Goal: Check status: Check status

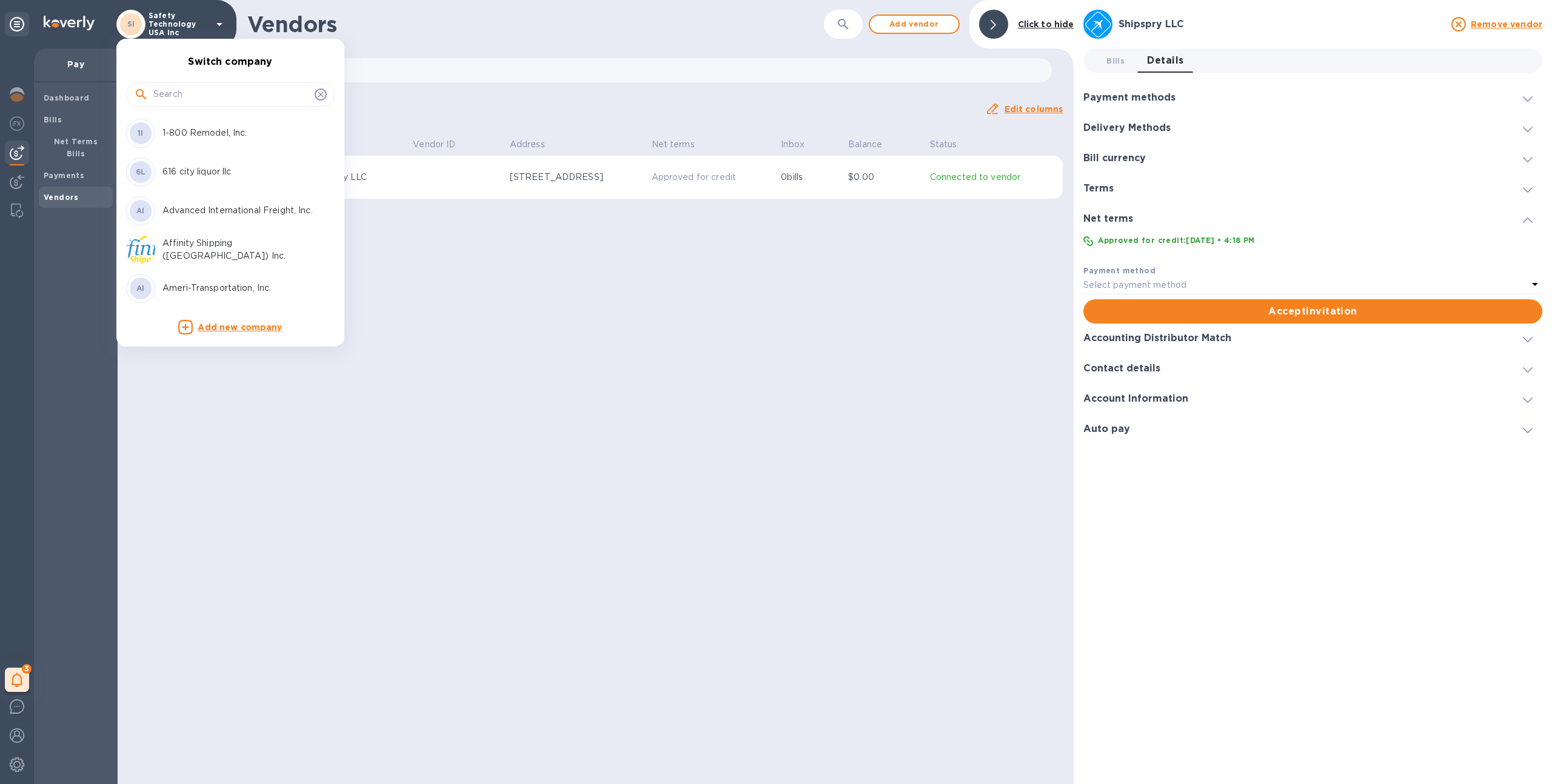
click at [196, 94] on input "text" at bounding box center [231, 95] width 156 height 19
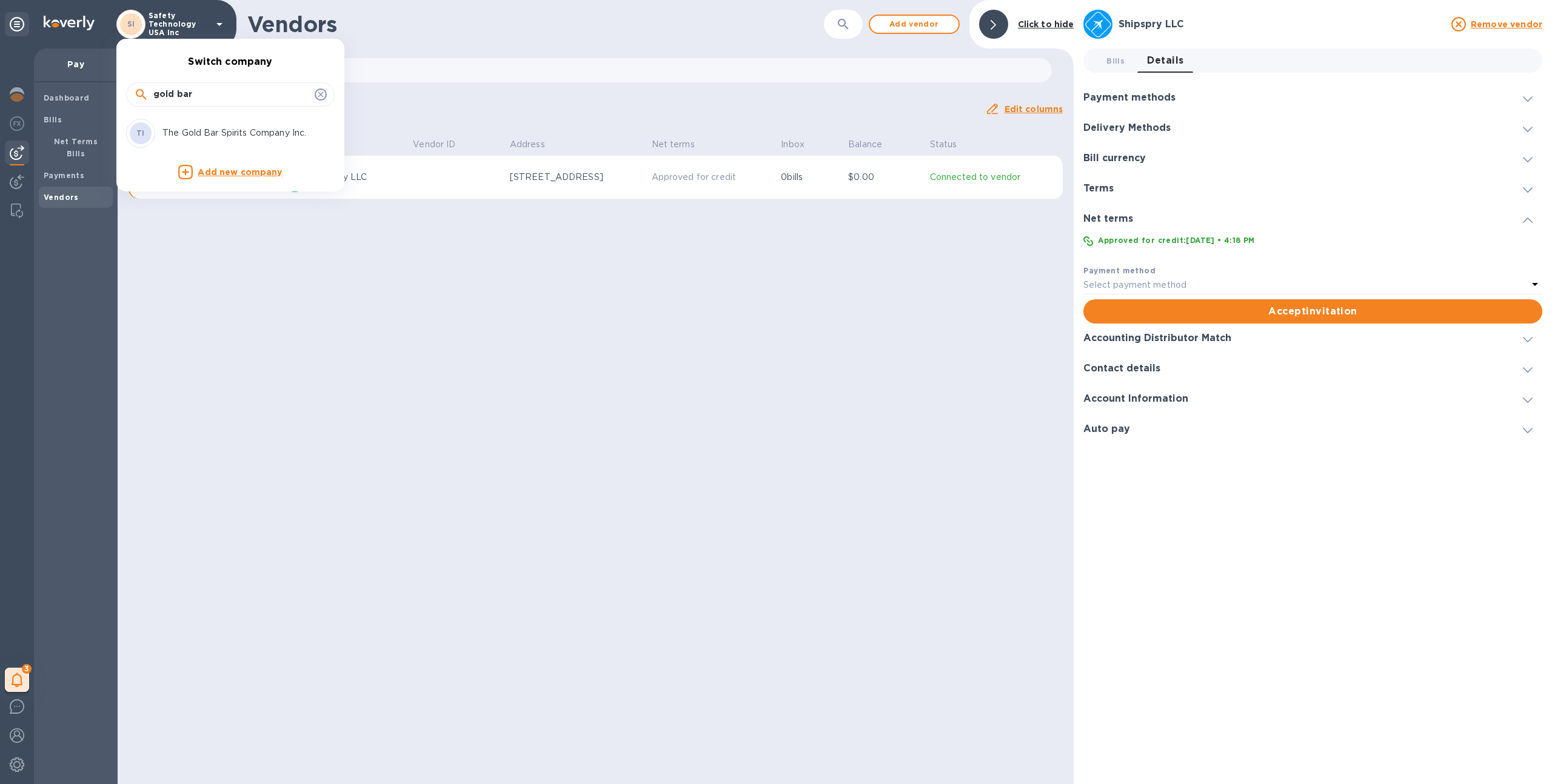
type input "gold bar"
click at [188, 144] on div "TI The Gold Bar Spirits Company Inc." at bounding box center [220, 134] width 189 height 29
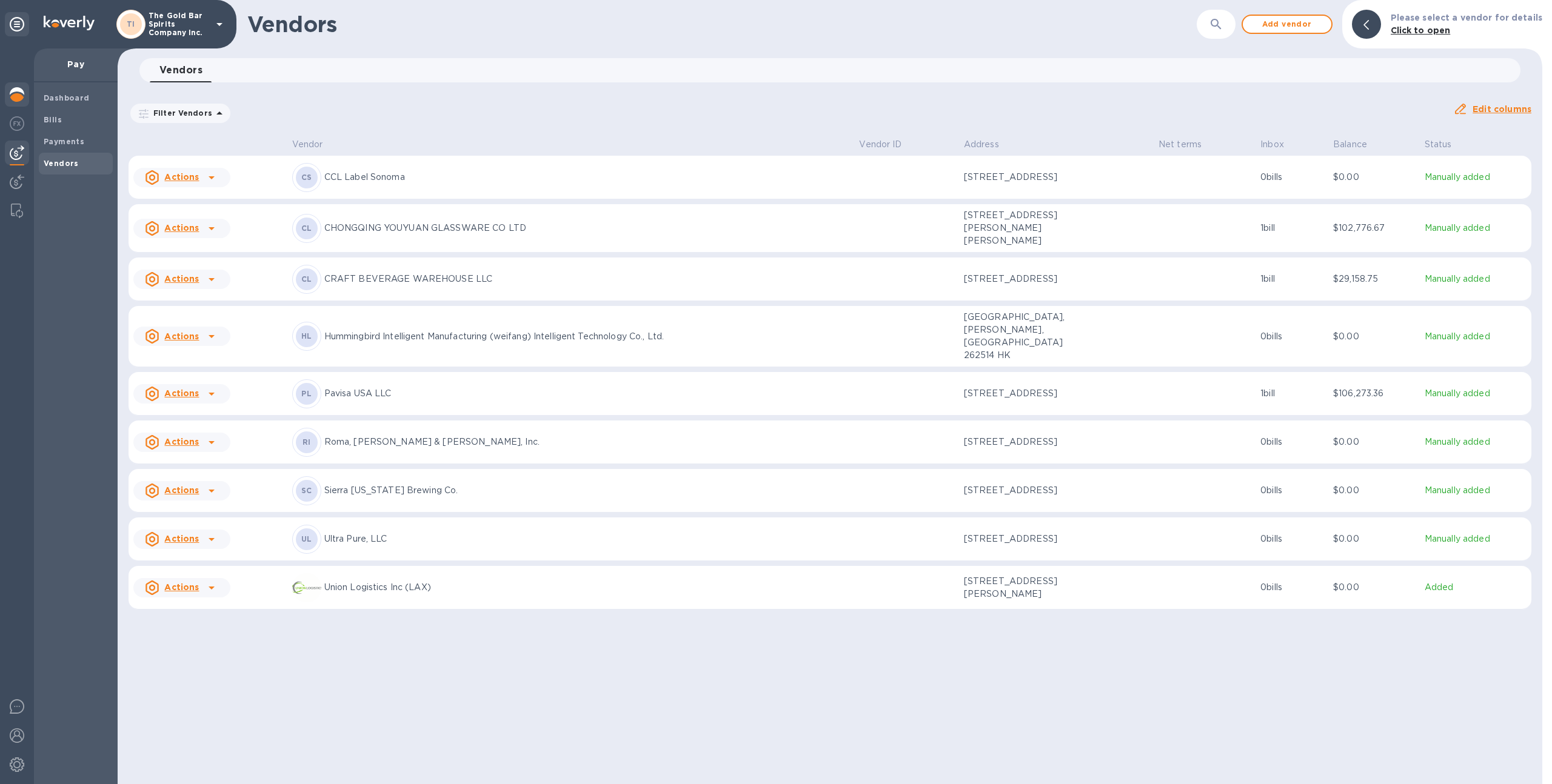
click at [17, 98] on img at bounding box center [17, 95] width 15 height 15
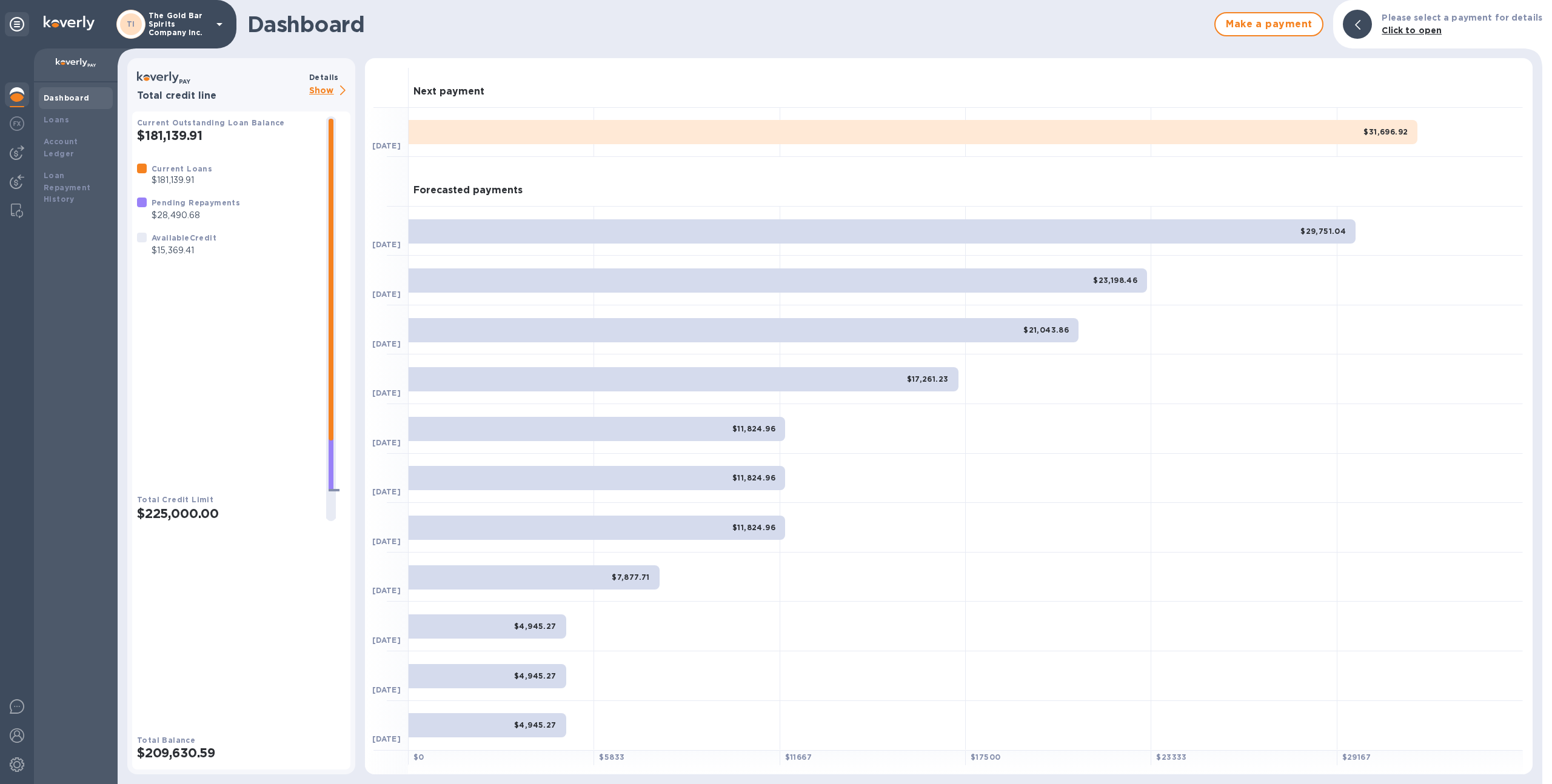
click at [334, 85] on p "Show" at bounding box center [330, 92] width 41 height 16
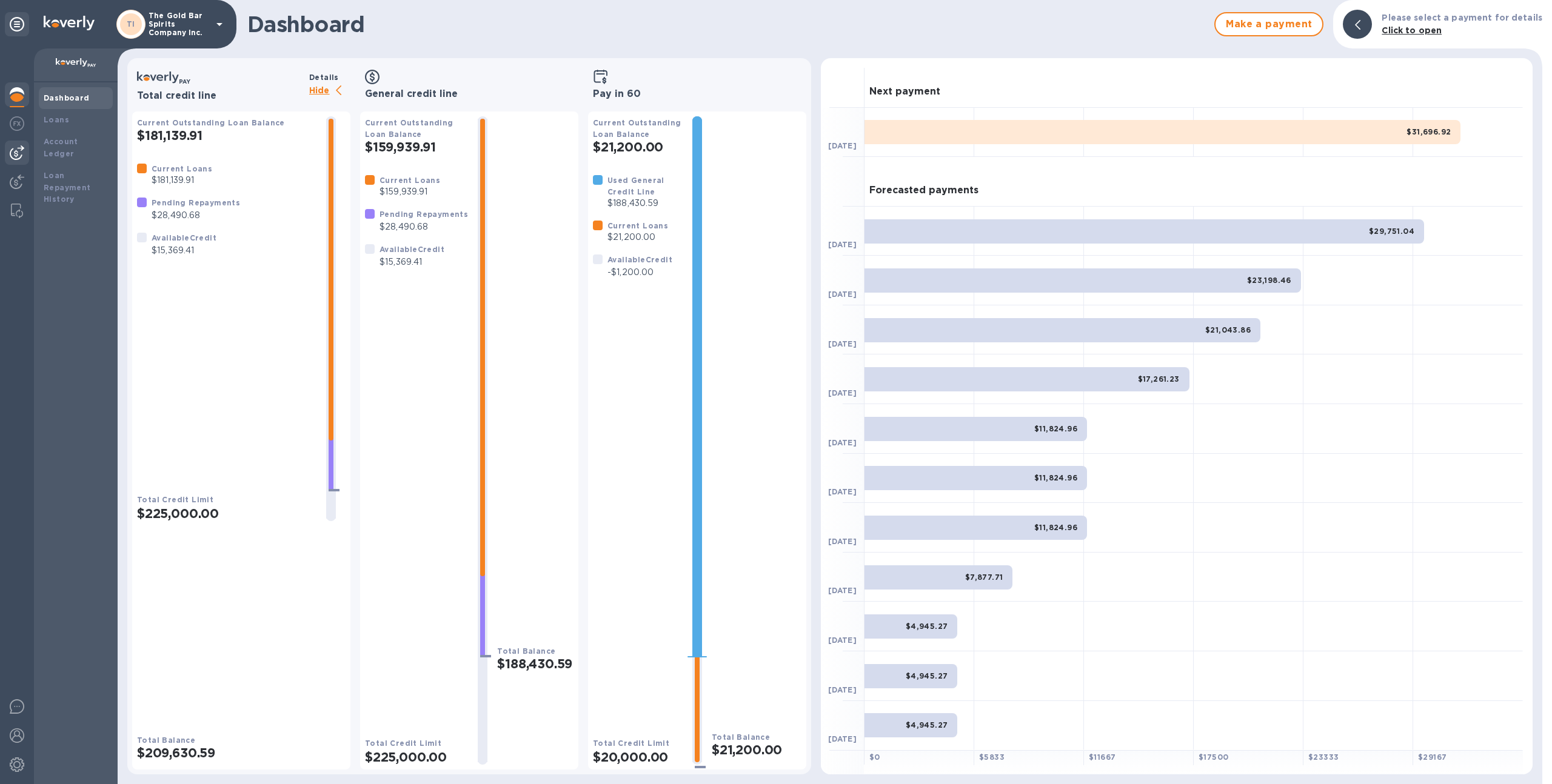
click at [17, 155] on img at bounding box center [17, 152] width 15 height 15
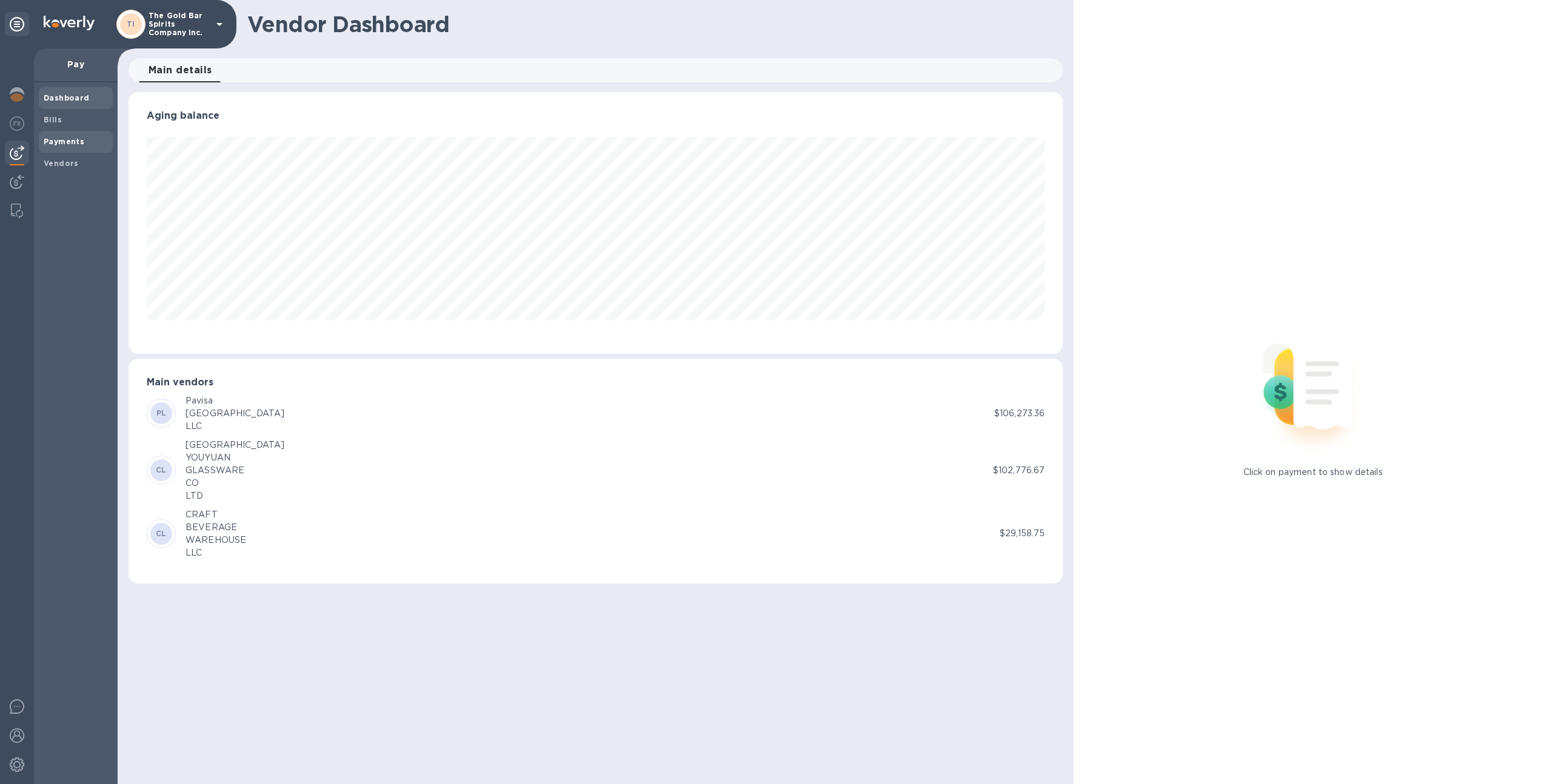
click at [71, 144] on b "Payments" at bounding box center [64, 140] width 41 height 9
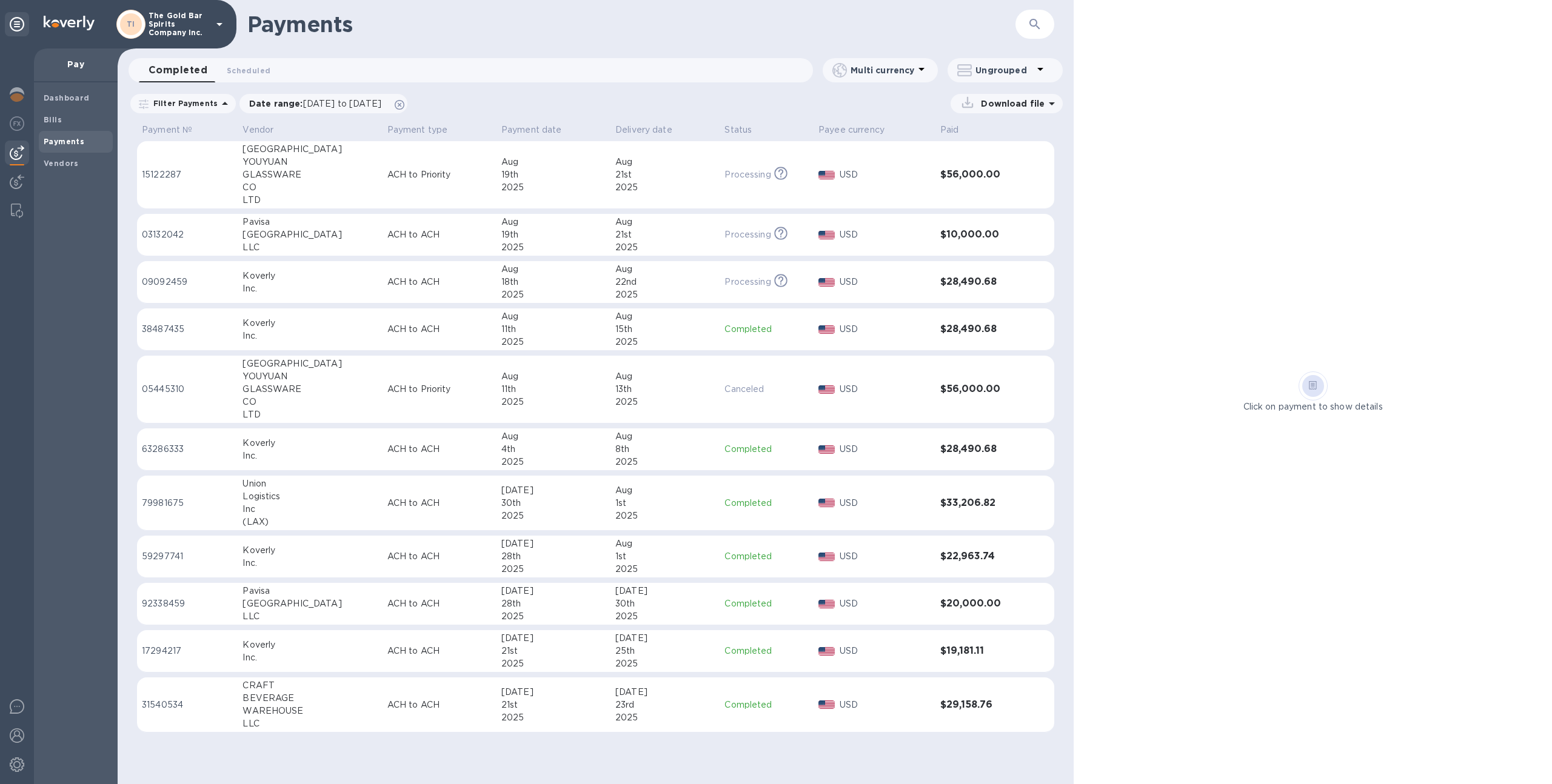
click at [567, 176] on div "19th" at bounding box center [553, 175] width 104 height 13
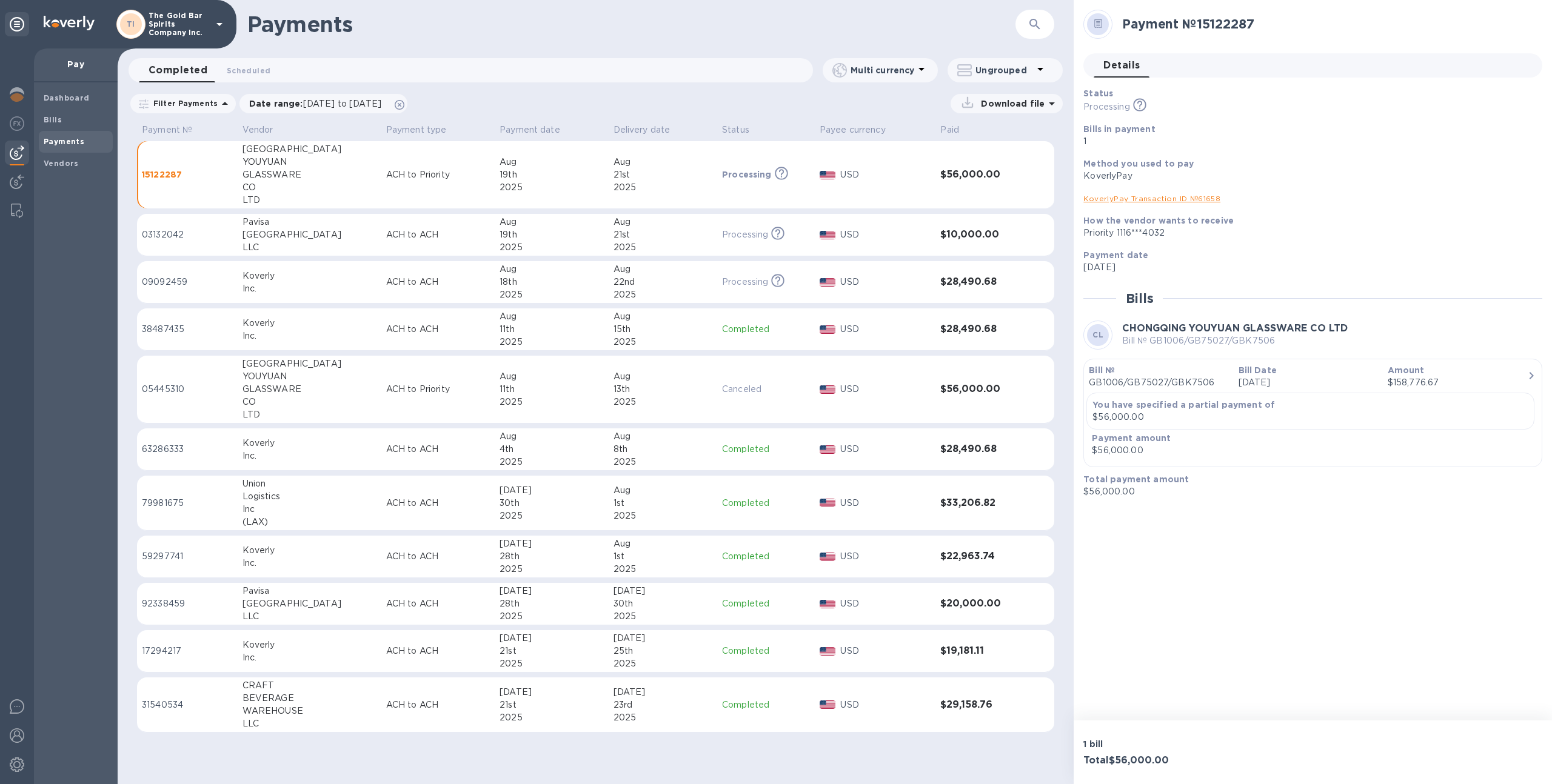
click at [1242, 383] on p "Aug 11th 2025" at bounding box center [1308, 382] width 139 height 13
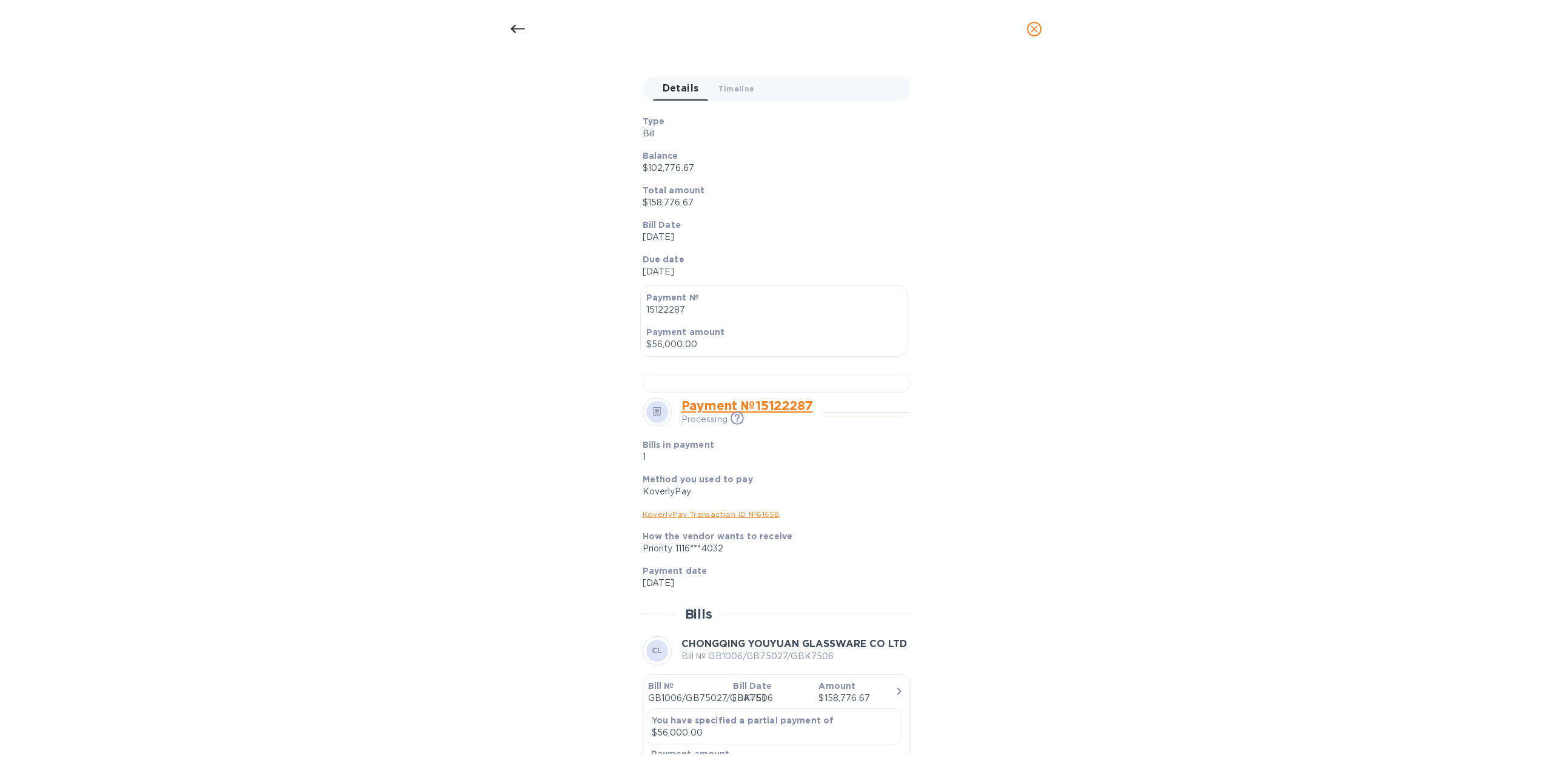
scroll to position [130, 0]
click at [811, 390] on div at bounding box center [776, 380] width 267 height 19
click at [1034, 24] on icon "close" at bounding box center [1034, 29] width 12 height 12
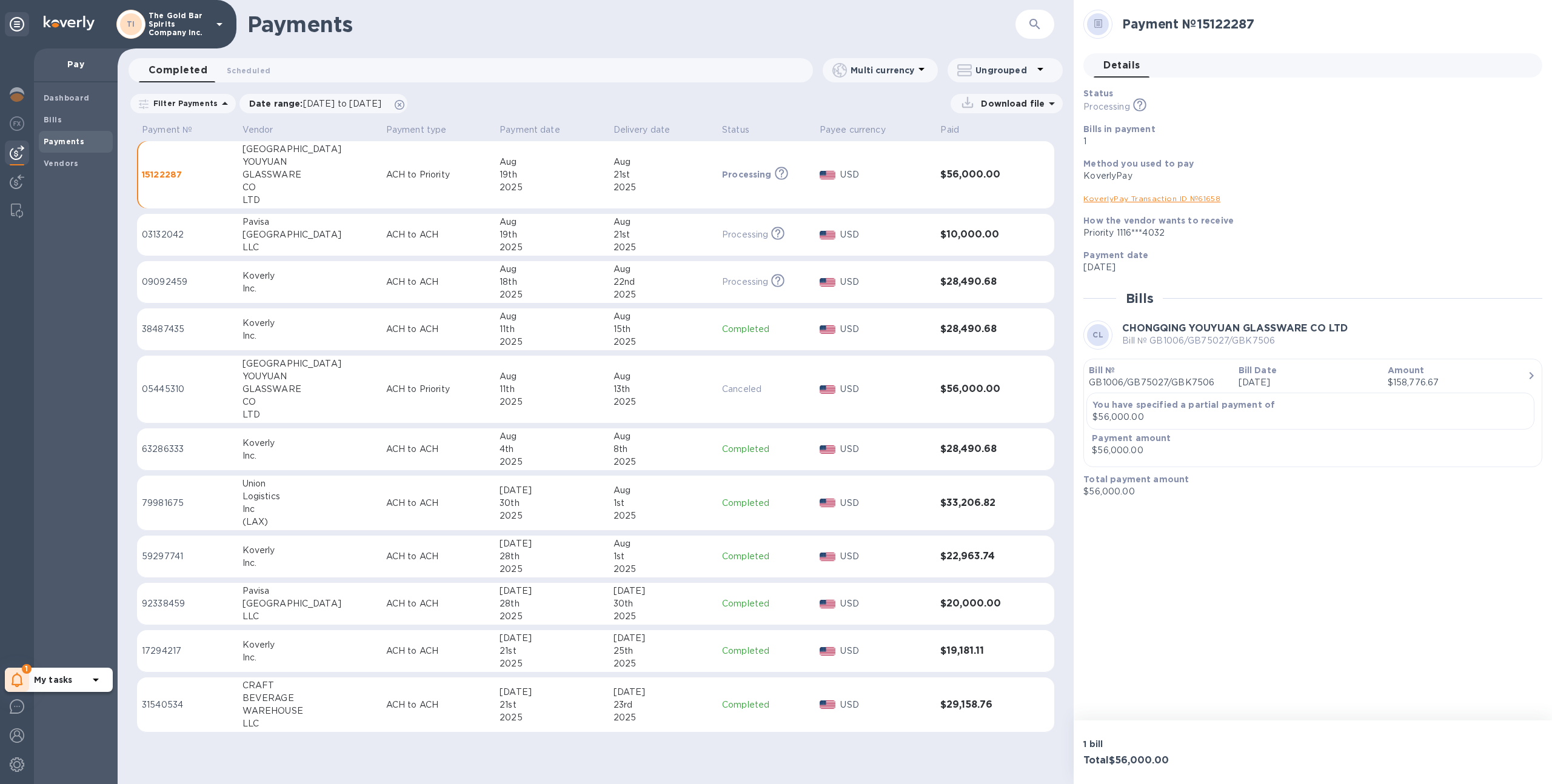
click at [19, 679] on icon at bounding box center [18, 680] width 12 height 15
click at [94, 642] on p "You have pending companies." at bounding box center [97, 643] width 125 height 13
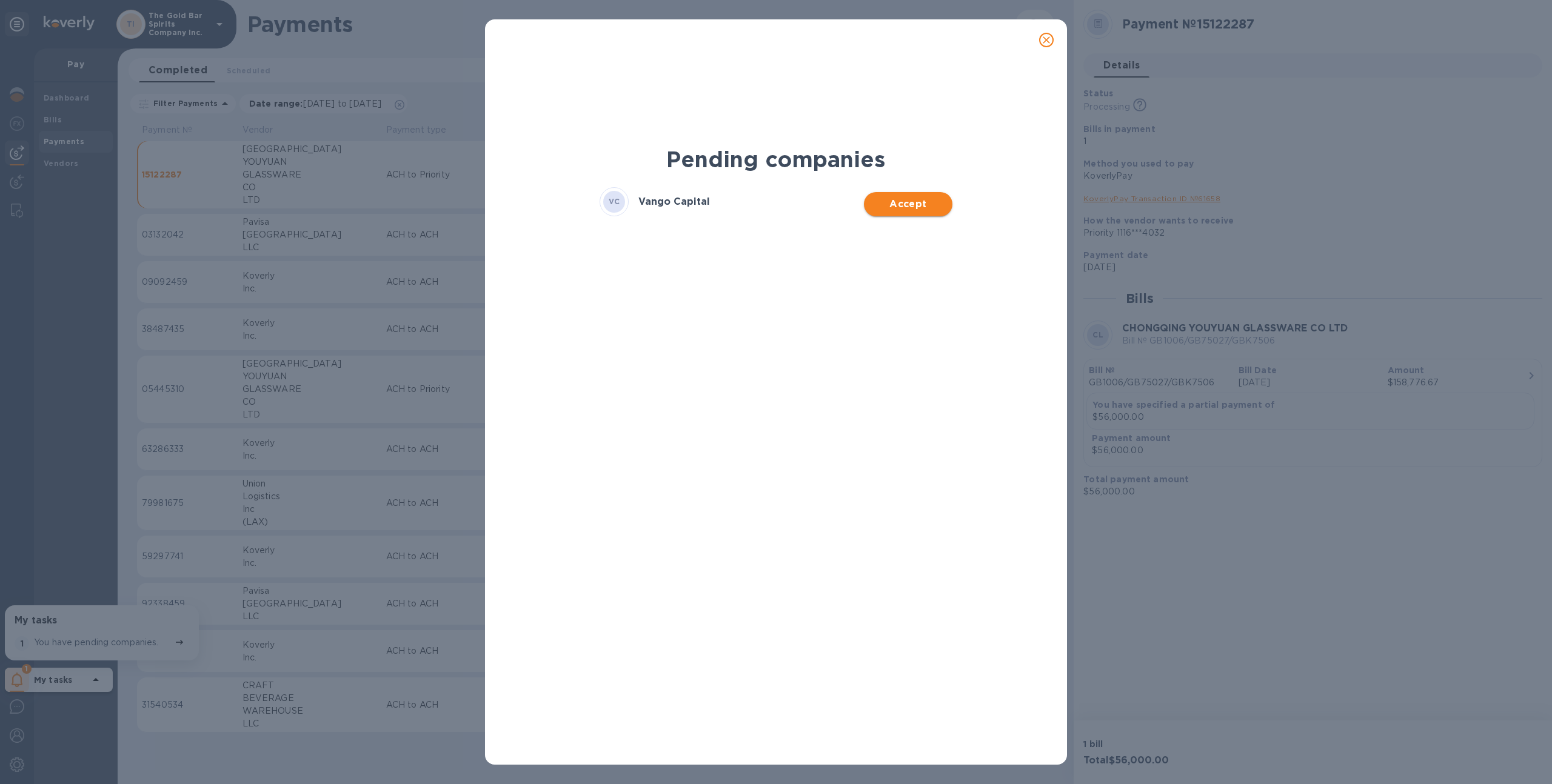
click at [896, 208] on span "Accept" at bounding box center [908, 204] width 68 height 15
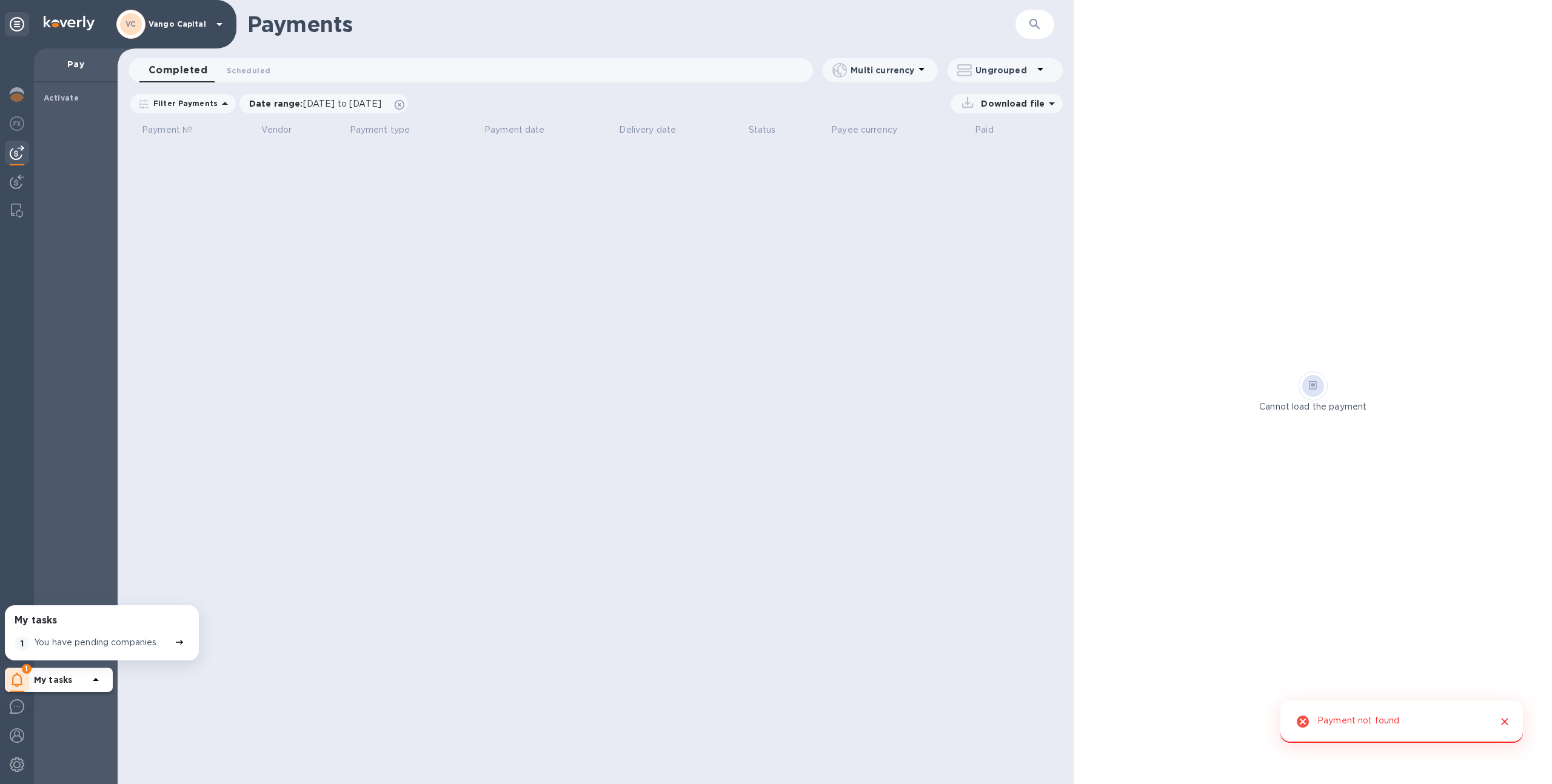
click at [14, 155] on img at bounding box center [17, 152] width 15 height 15
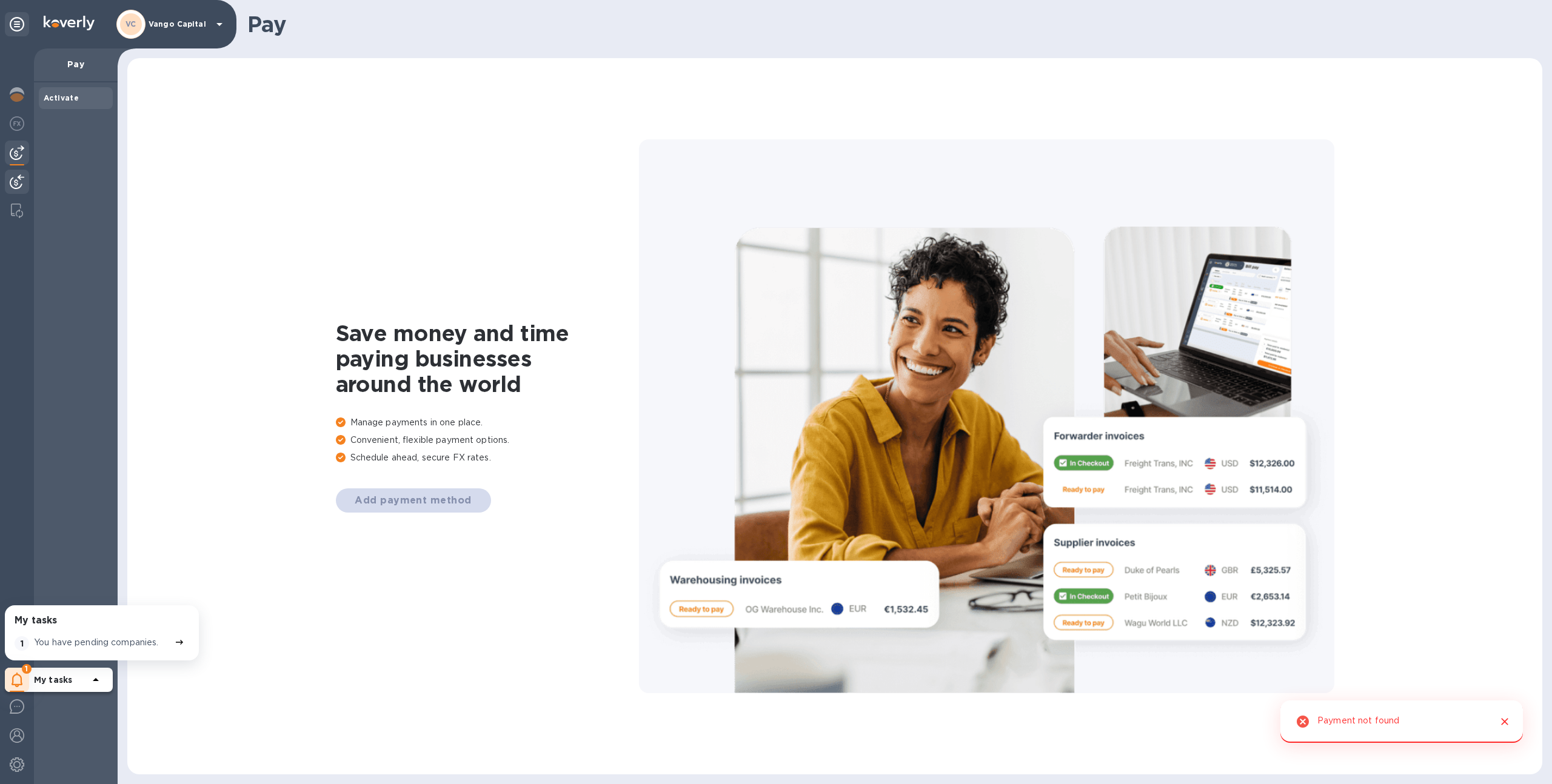
click at [12, 183] on img at bounding box center [17, 181] width 15 height 15
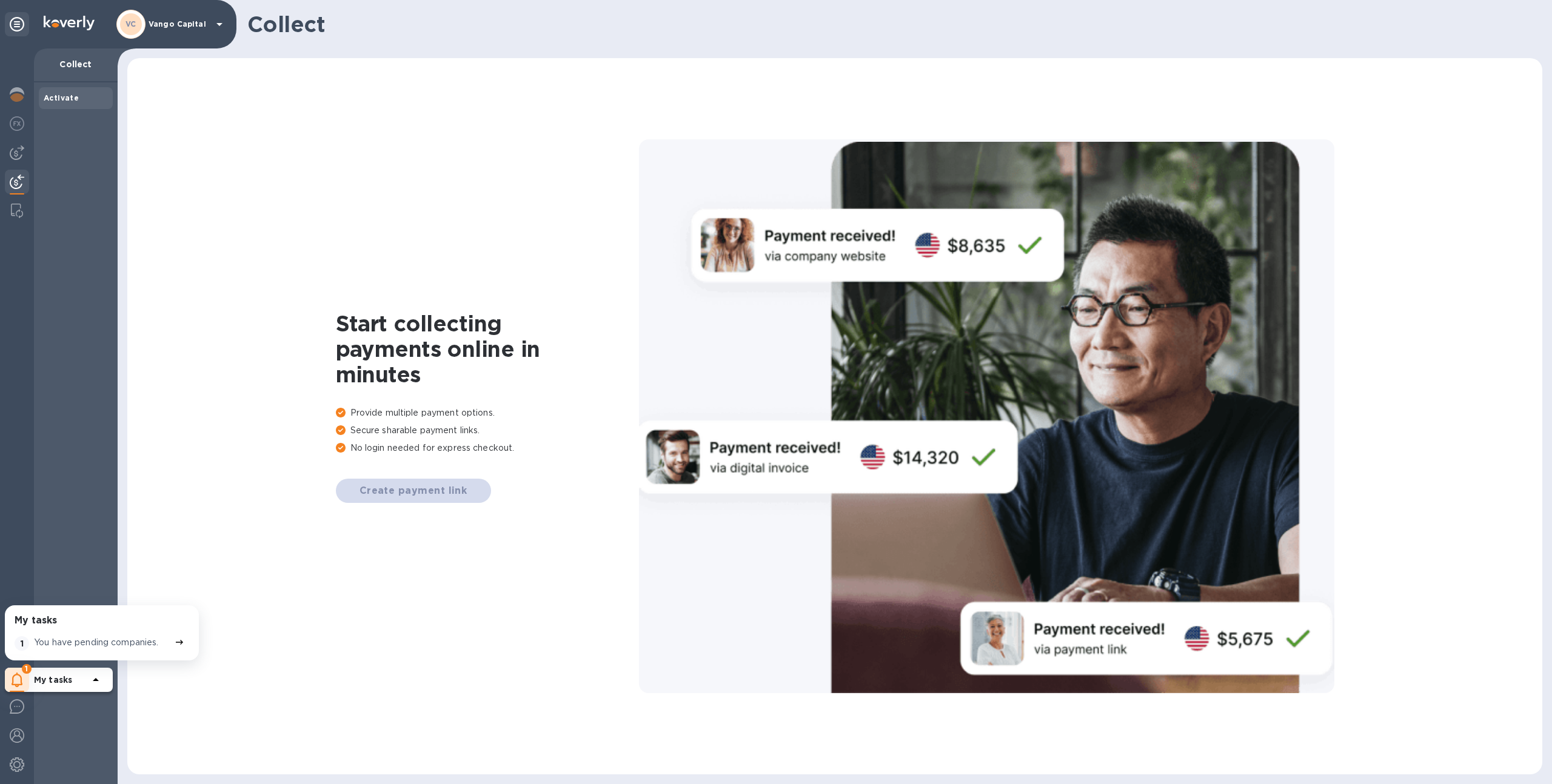
click at [88, 679] on p "My tasks" at bounding box center [61, 680] width 55 height 12
click at [98, 649] on div "You have pending companies." at bounding box center [101, 644] width 140 height 20
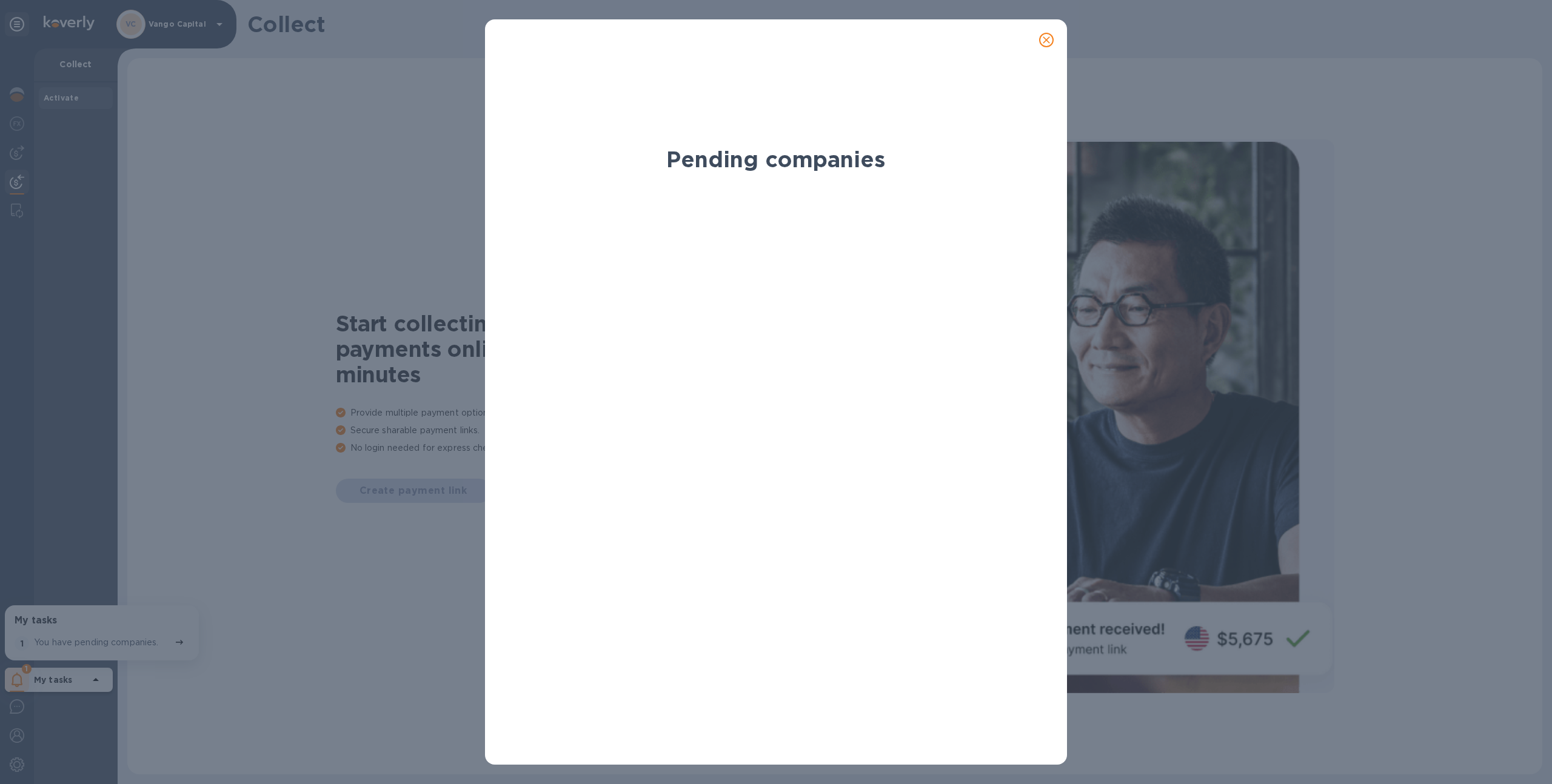
click at [1051, 34] on icon "close" at bounding box center [1047, 40] width 12 height 12
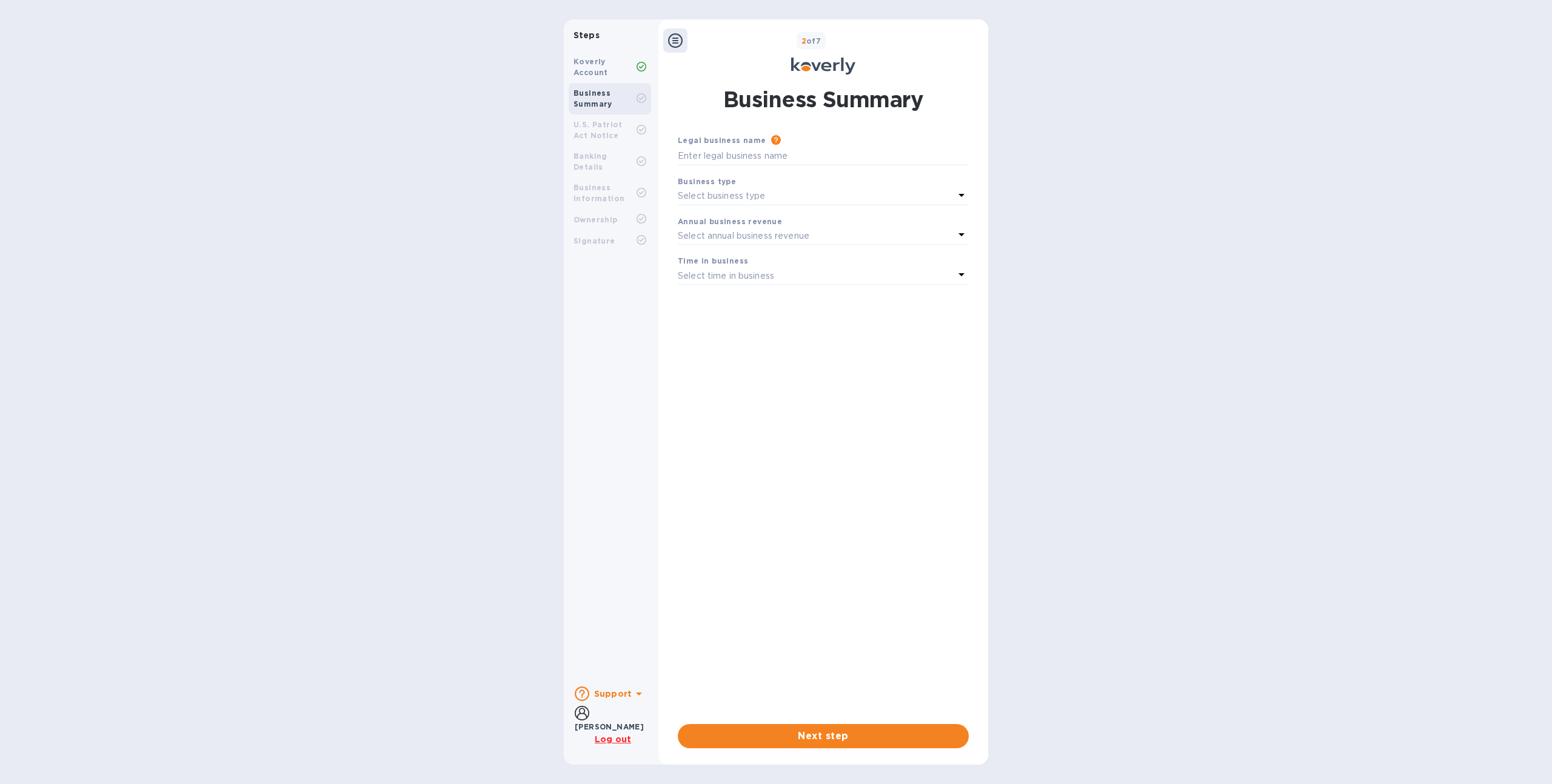
click at [592, 61] on b "Koverly Account" at bounding box center [590, 66] width 34 height 20
click at [624, 72] on div "Koverly Account" at bounding box center [605, 67] width 63 height 21
click at [680, 35] on icon at bounding box center [675, 40] width 15 height 15
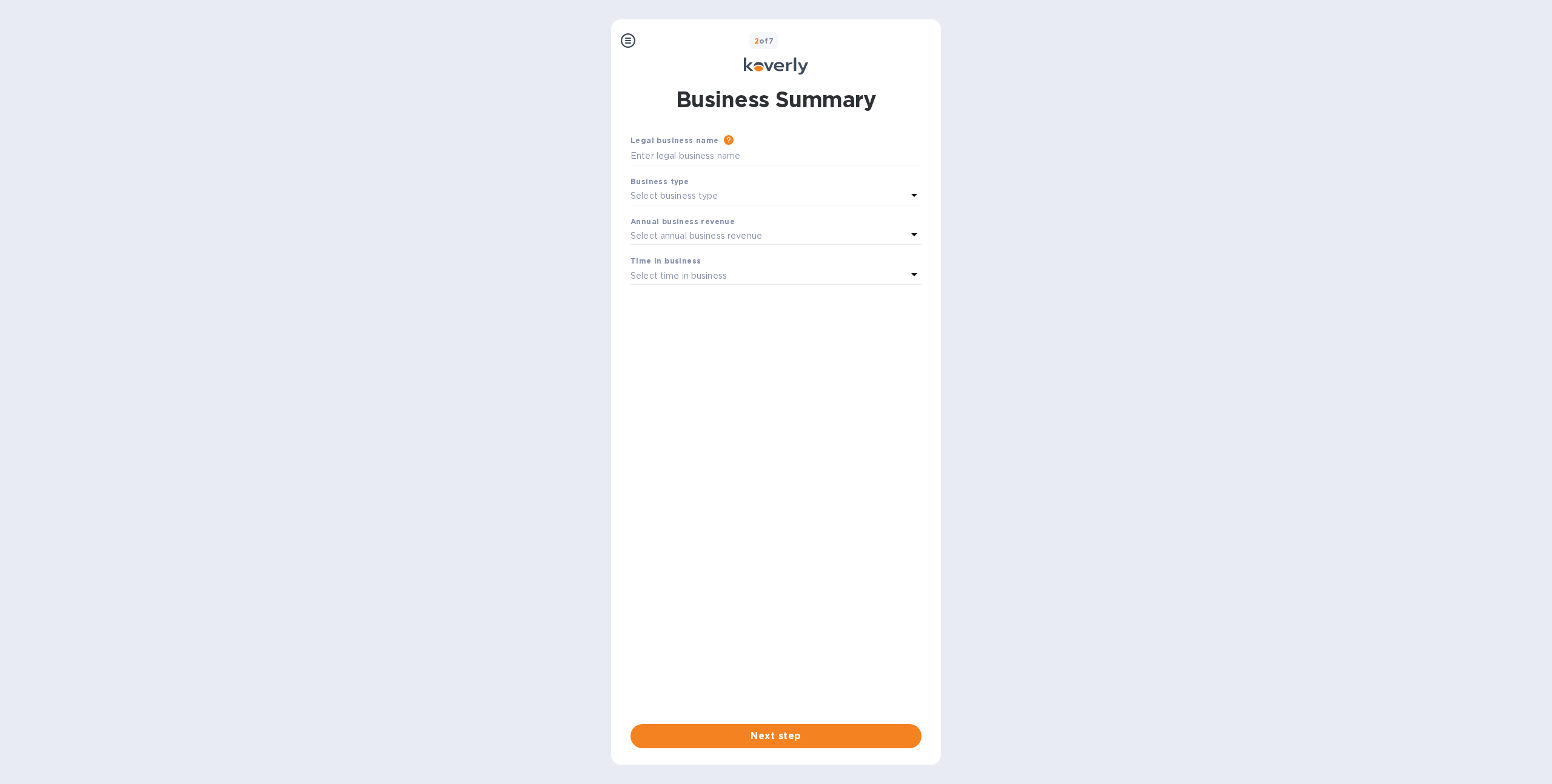
click at [621, 45] on icon at bounding box center [628, 40] width 15 height 15
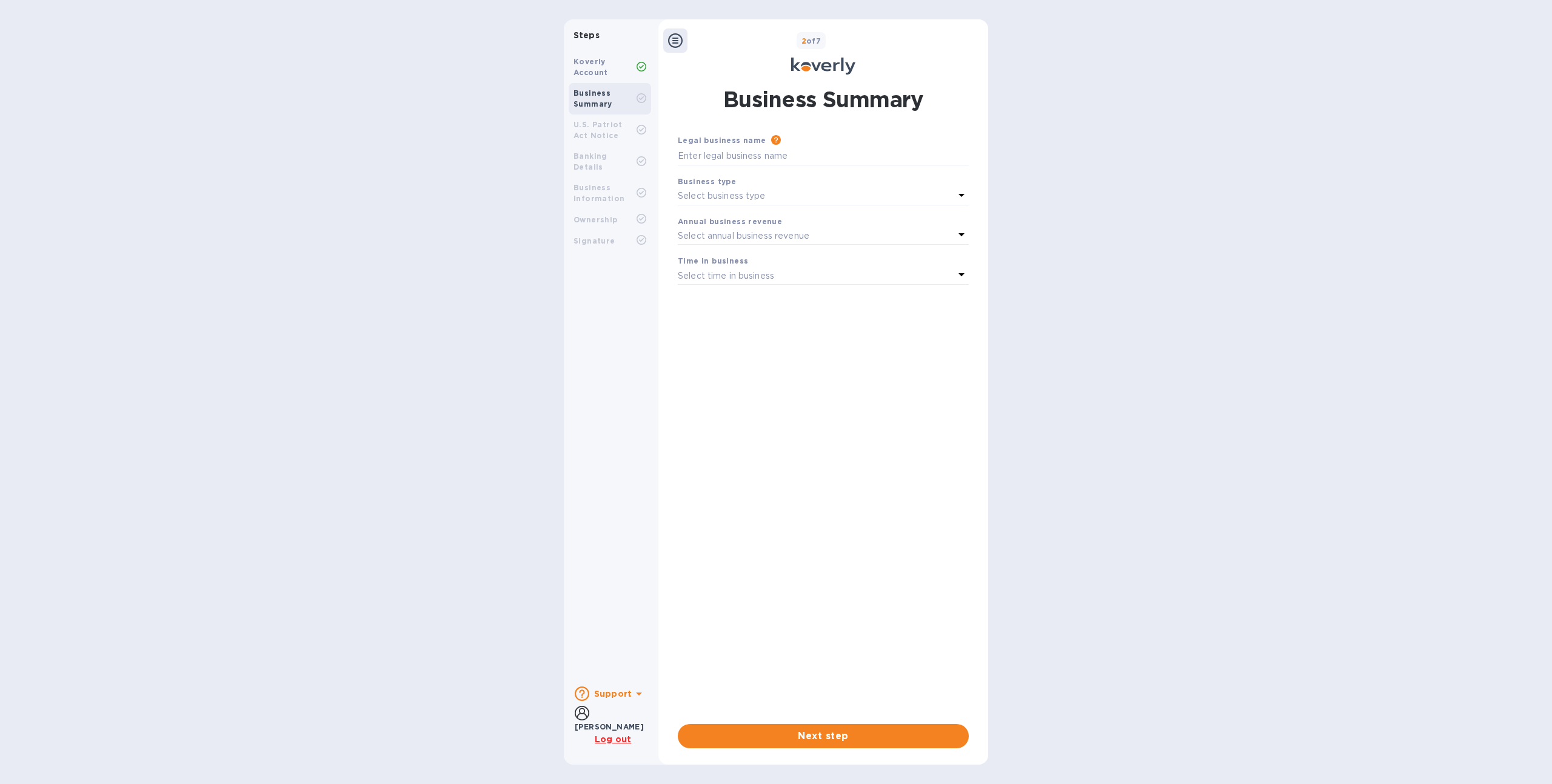
click at [595, 59] on b "Koverly Account" at bounding box center [590, 66] width 34 height 20
click at [628, 739] on u "Log out" at bounding box center [613, 739] width 36 height 10
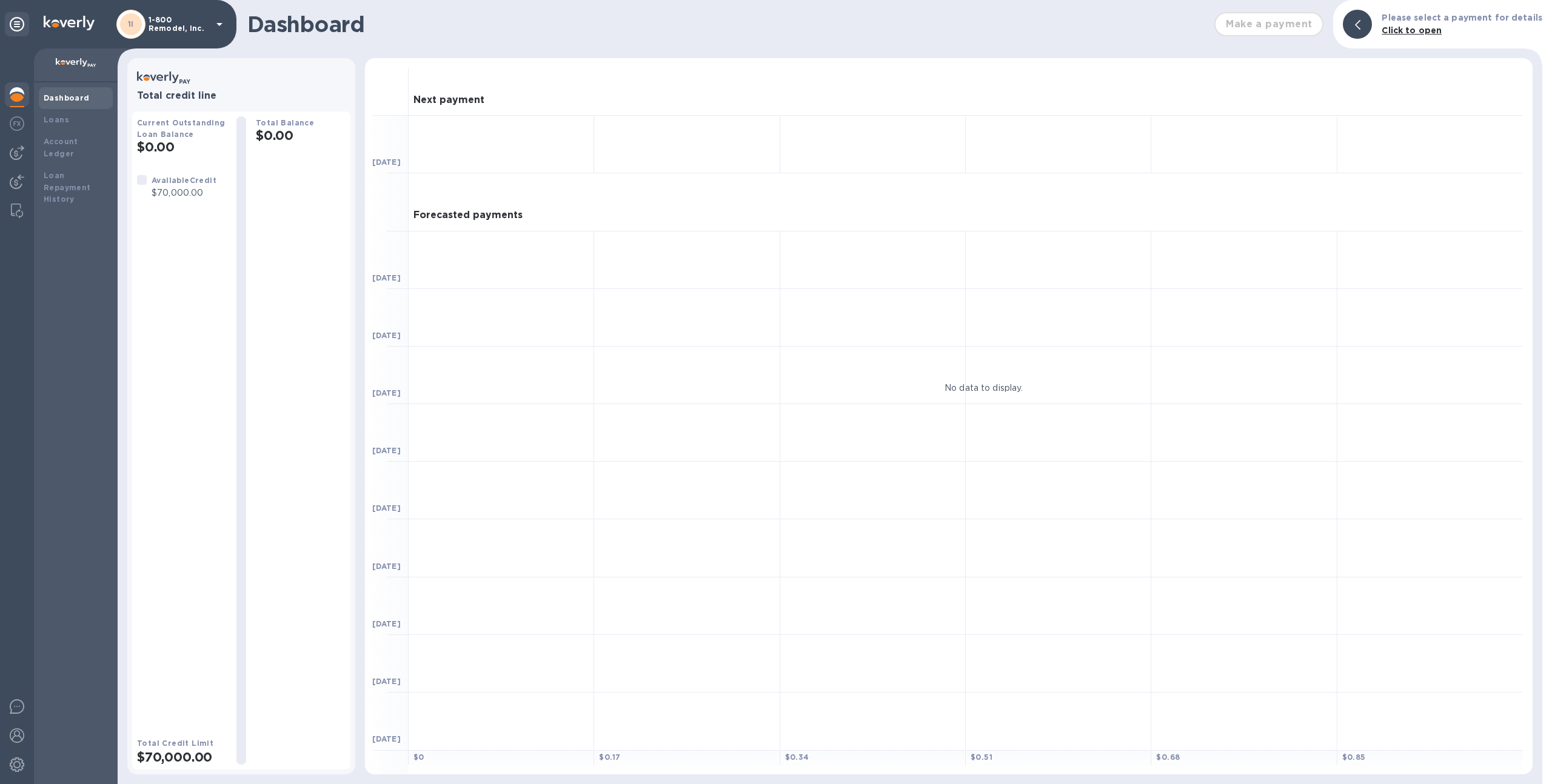
click at [155, 48] on div "1I 1-800 Remodel, Inc." at bounding box center [118, 24] width 236 height 49
click at [161, 31] on p "1-800 Remodel, Inc." at bounding box center [179, 23] width 60 height 17
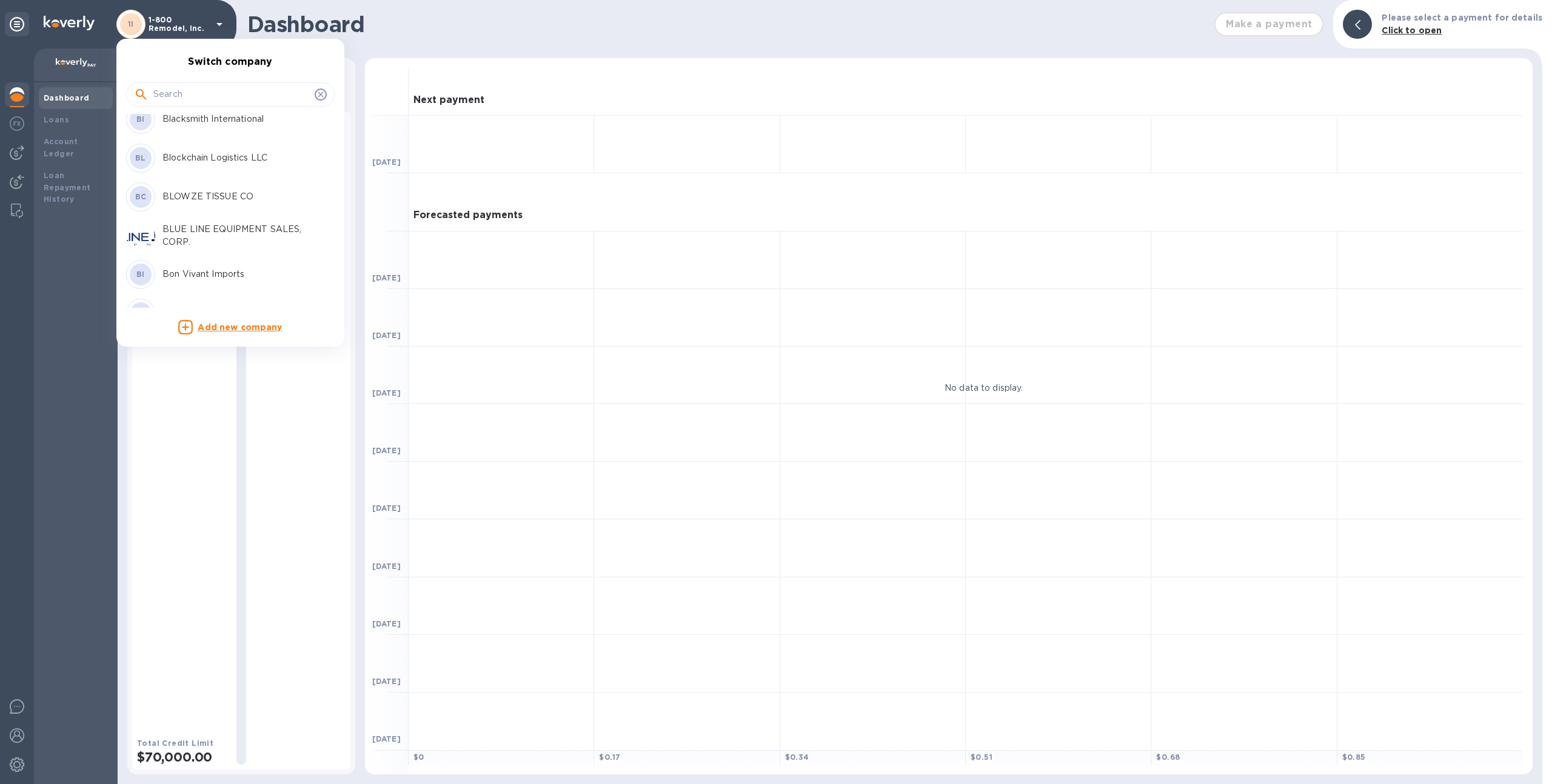
scroll to position [403, 0]
click at [220, 223] on p "BLUE LINE EQUIPMENT SALES, CORP." at bounding box center [239, 235] width 153 height 25
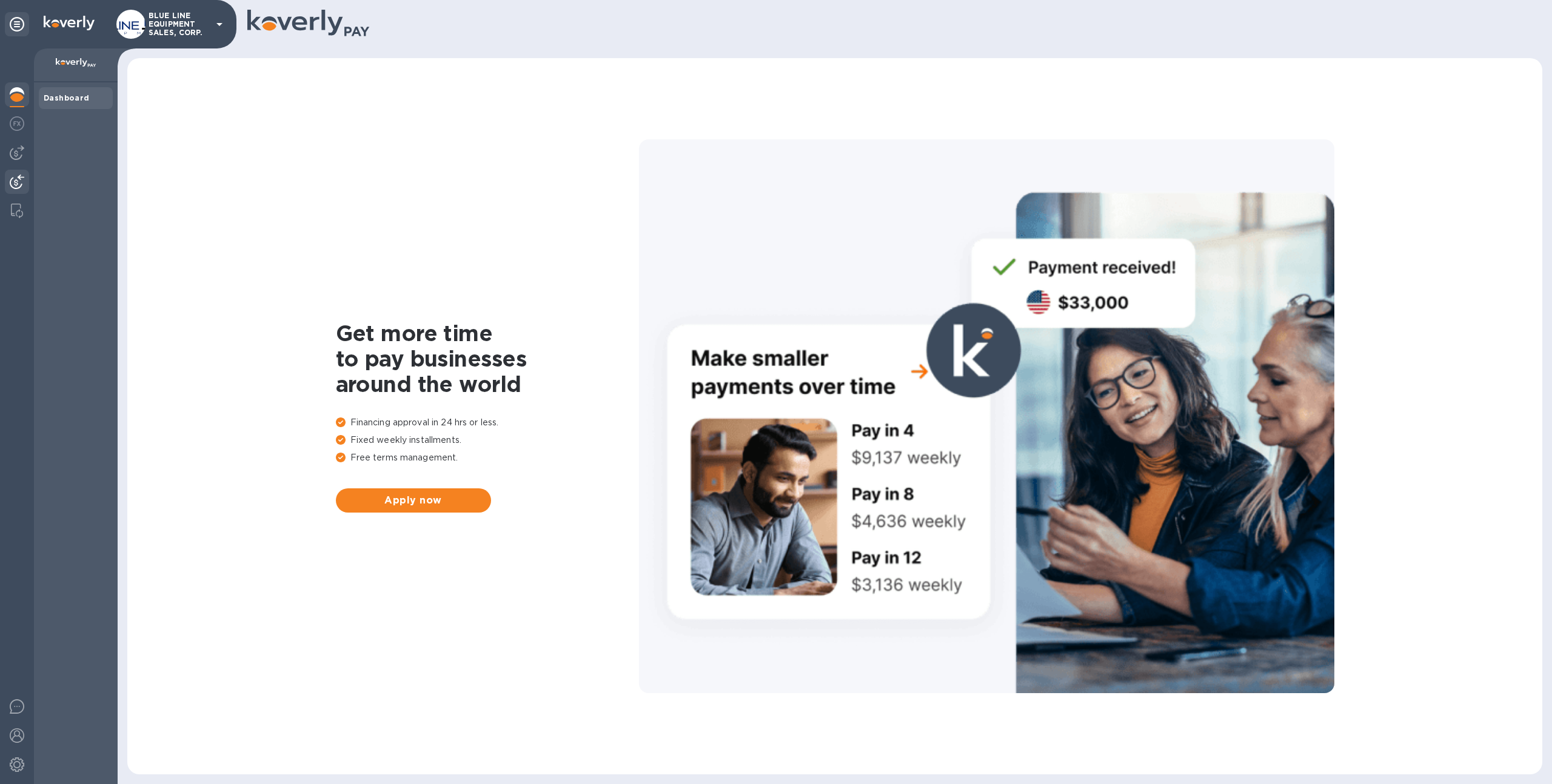
click at [19, 170] on div at bounding box center [17, 182] width 24 height 26
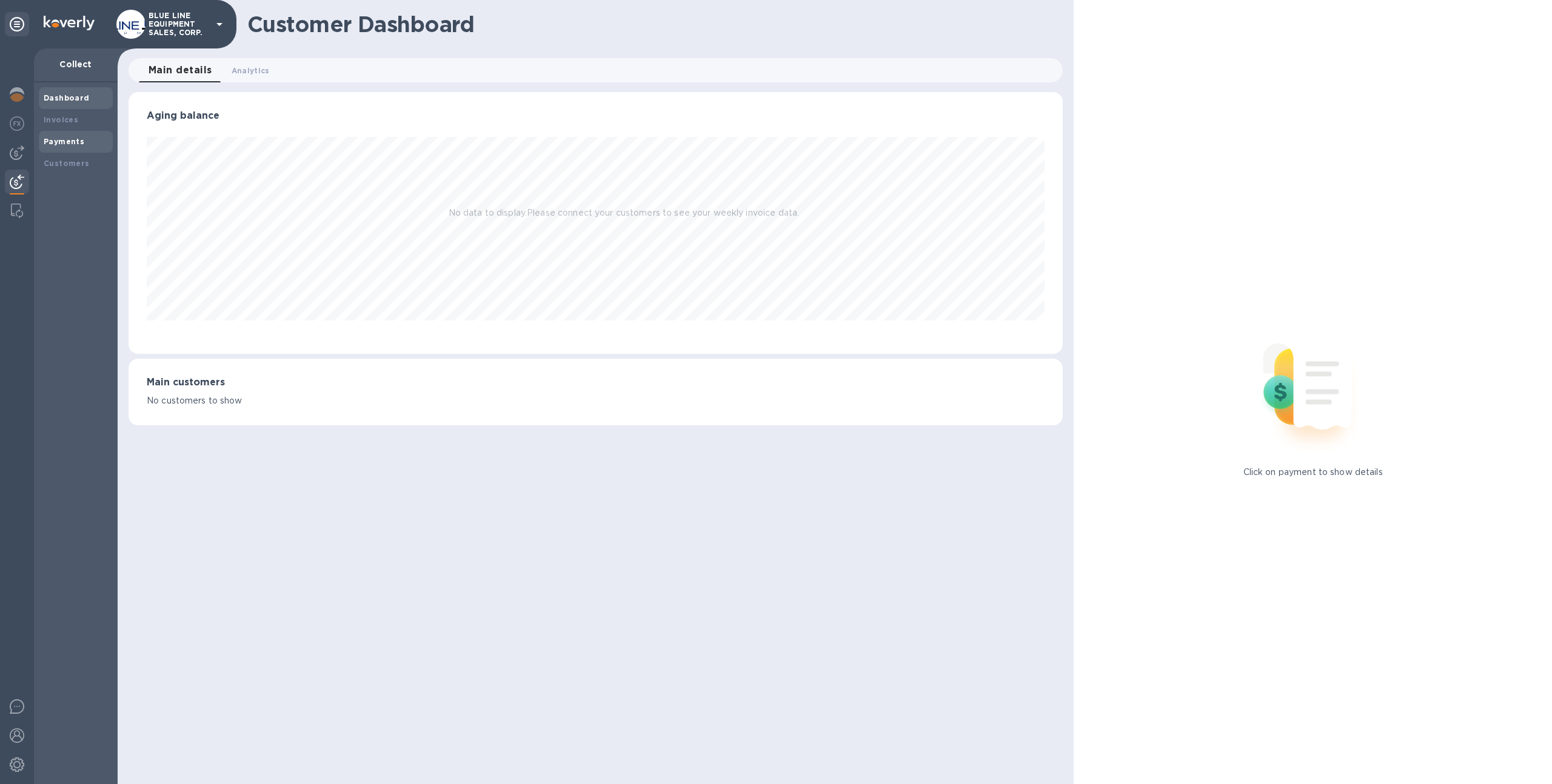
scroll to position [262, 935]
click at [57, 139] on b "Payments" at bounding box center [64, 140] width 41 height 9
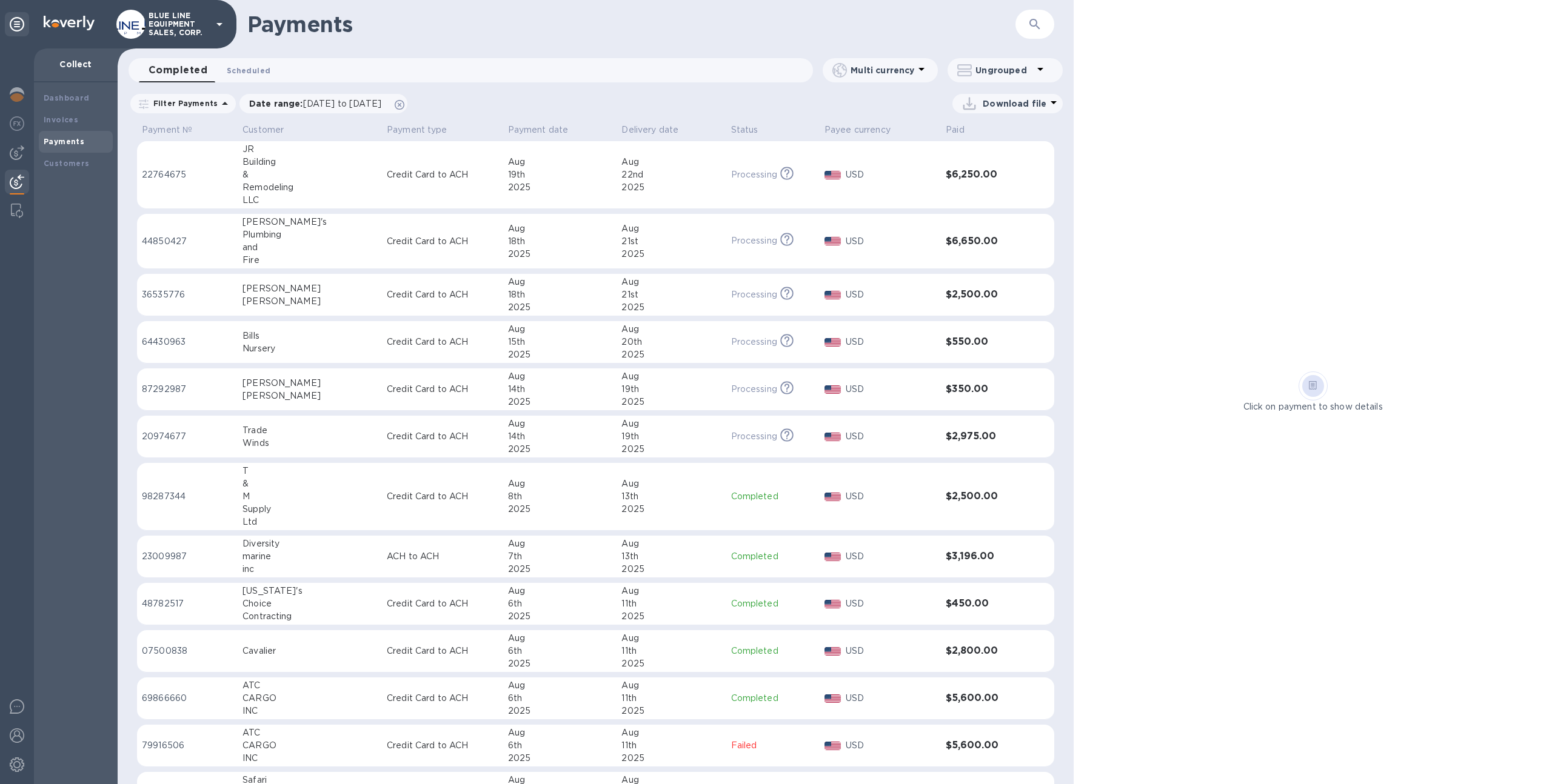
click at [228, 61] on button "Scheduled 0" at bounding box center [249, 70] width 63 height 24
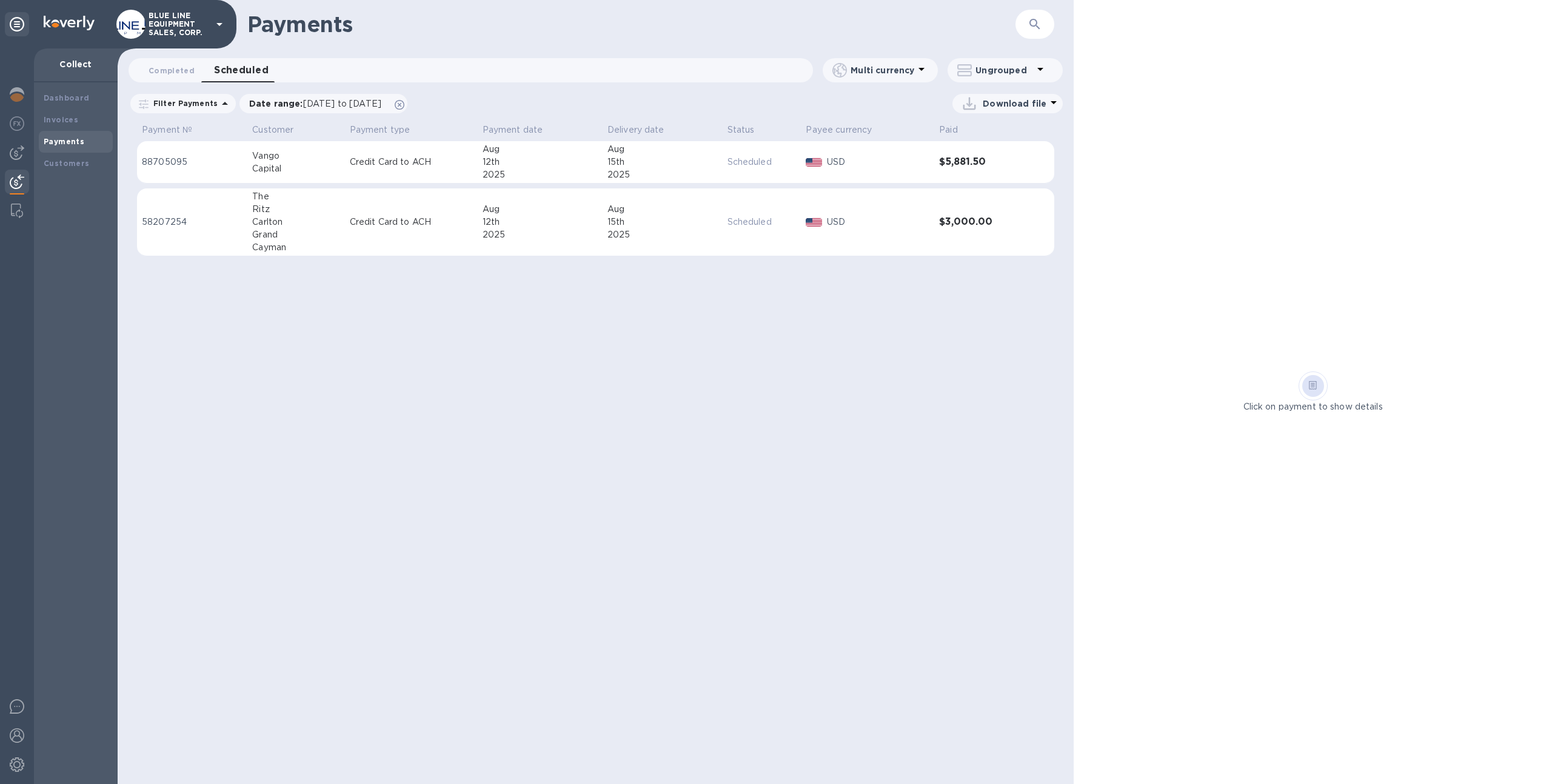
click at [490, 236] on div "2025" at bounding box center [540, 234] width 115 height 13
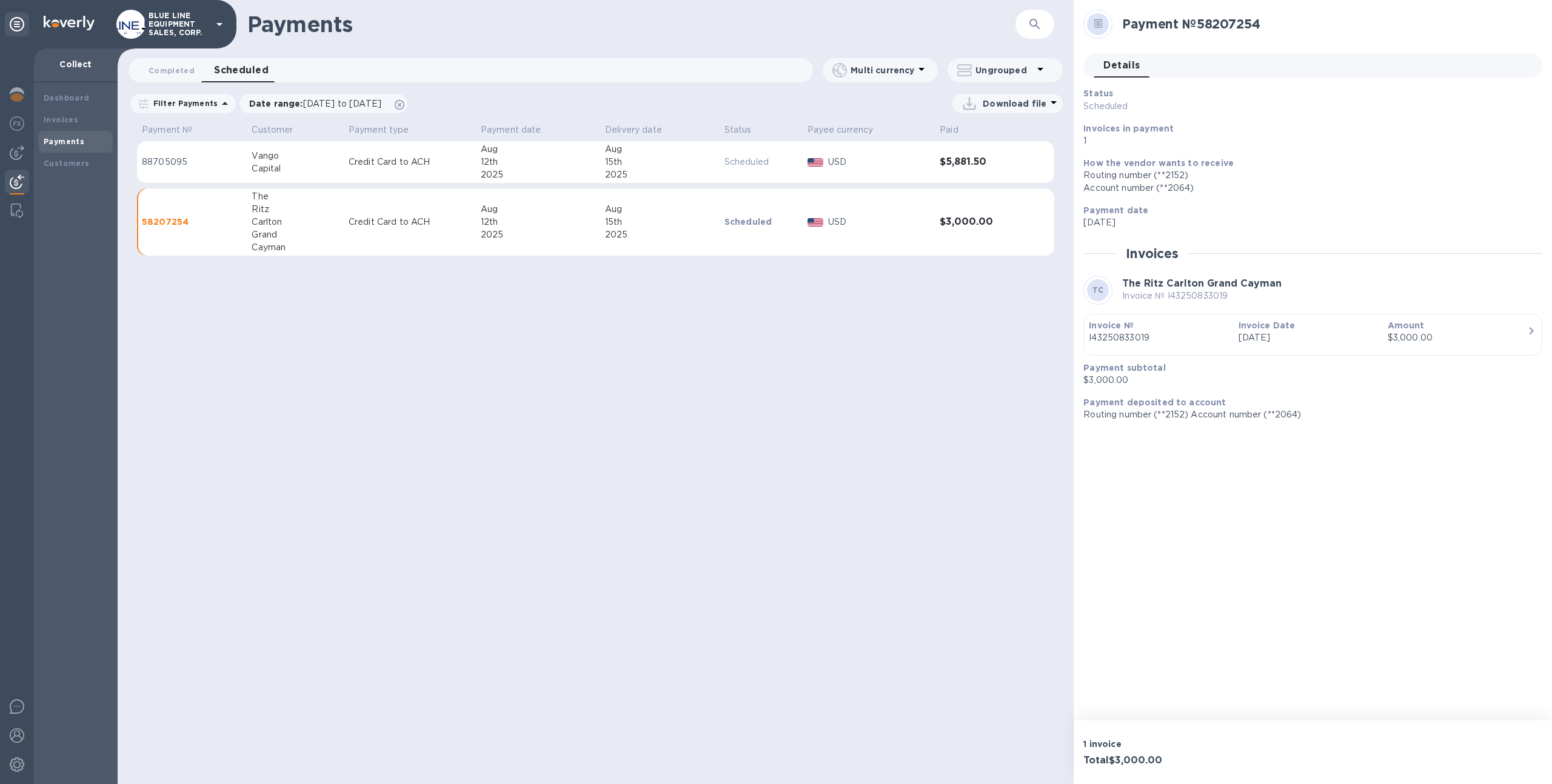
click at [1248, 340] on p "[DATE]" at bounding box center [1308, 337] width 139 height 13
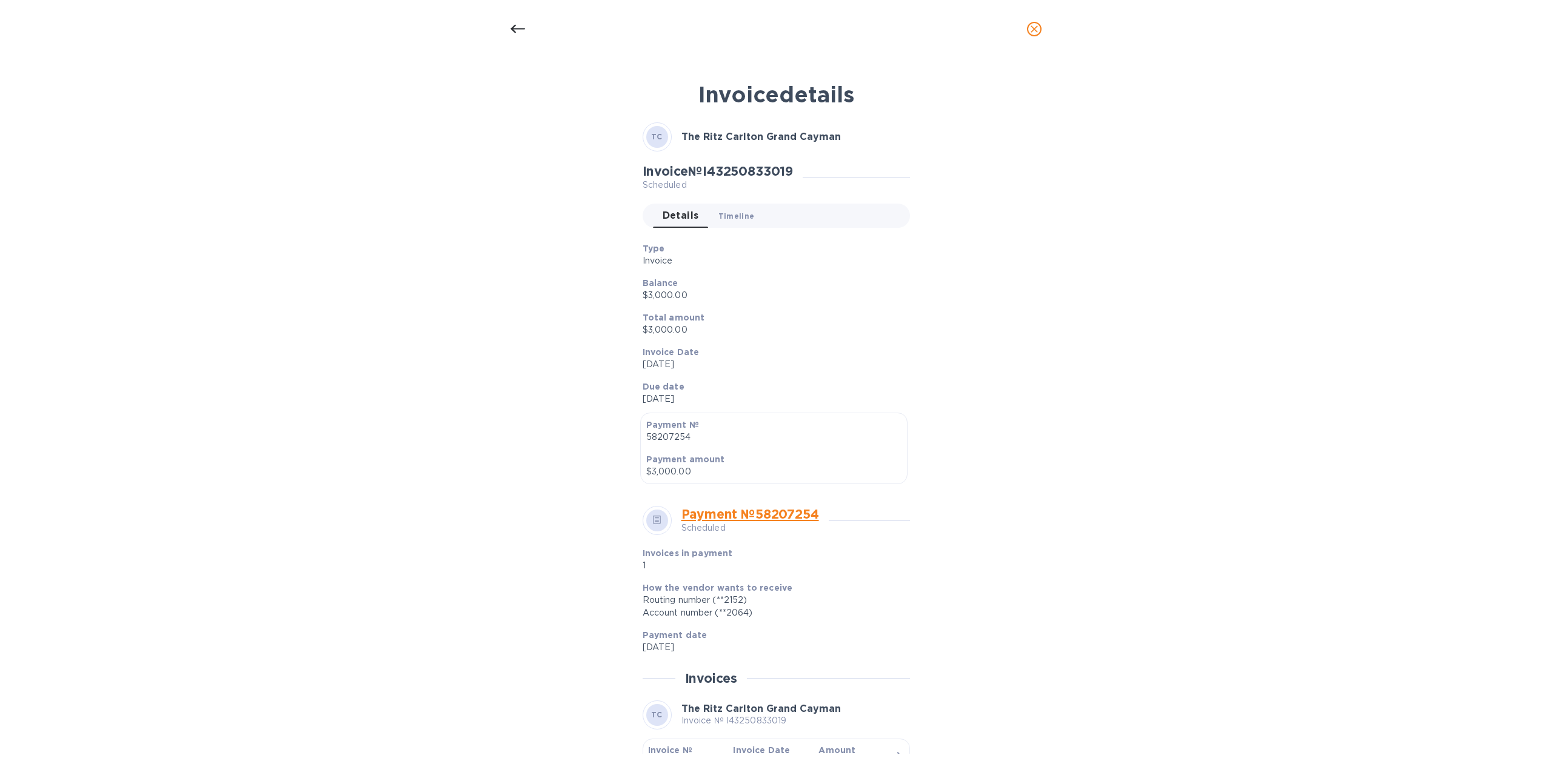
click at [736, 220] on span "Timeline 0" at bounding box center [736, 216] width 36 height 13
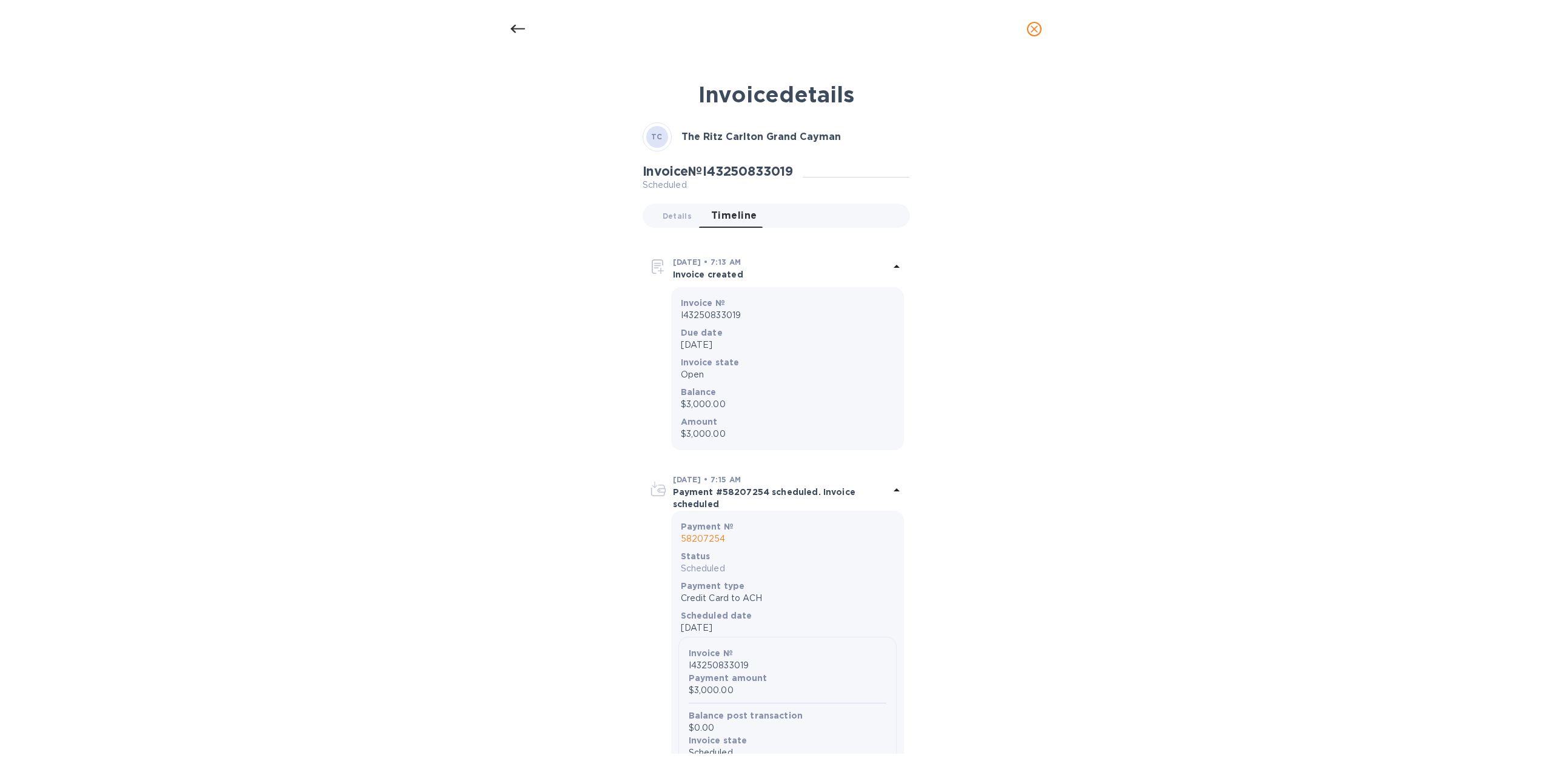
scroll to position [73, 0]
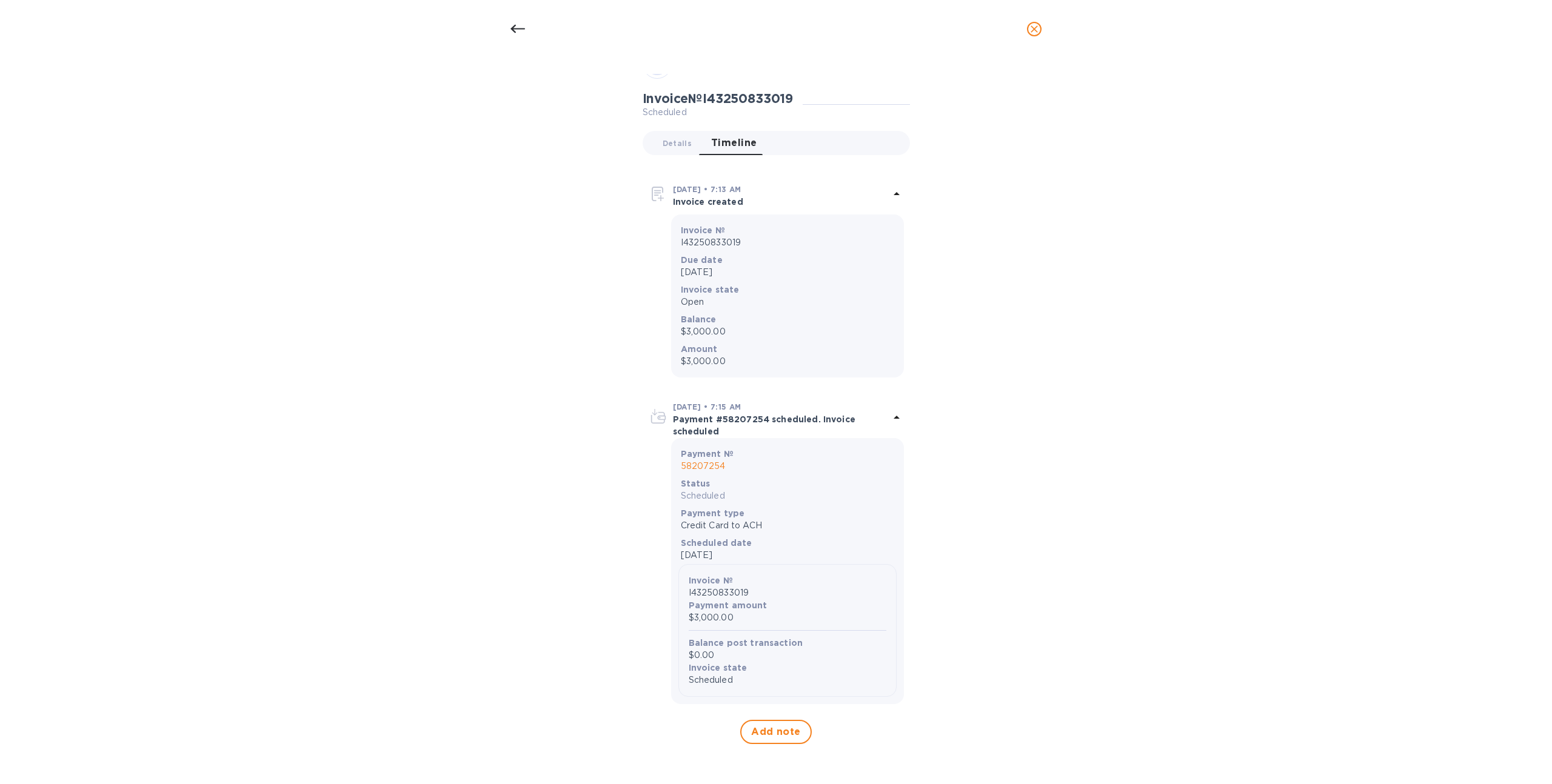
click at [1031, 17] on button "close" at bounding box center [1035, 29] width 29 height 29
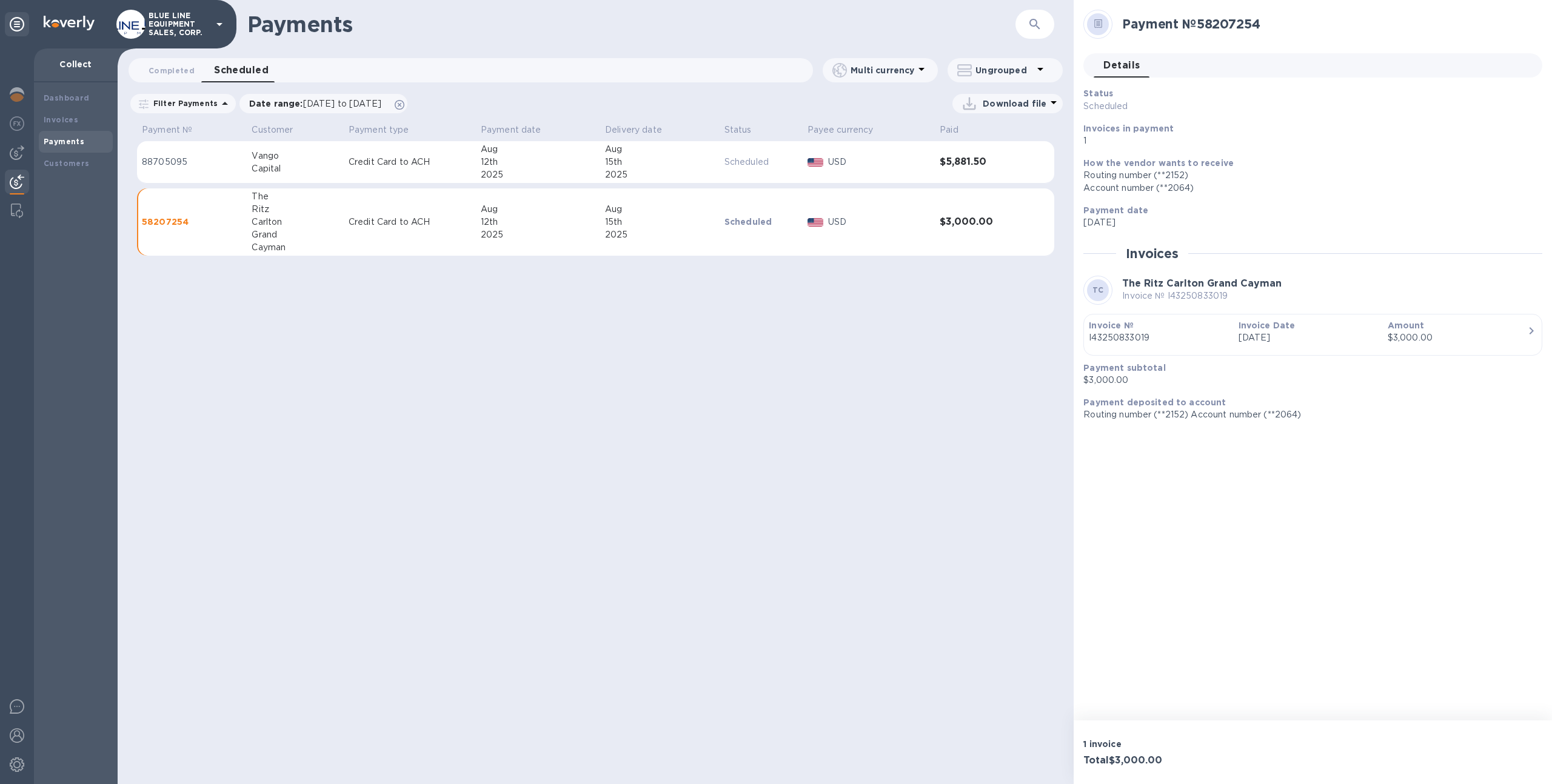
click at [909, 174] on td "USD" at bounding box center [869, 163] width 133 height 43
click at [1184, 343] on p "O49250801401" at bounding box center [1158, 337] width 139 height 13
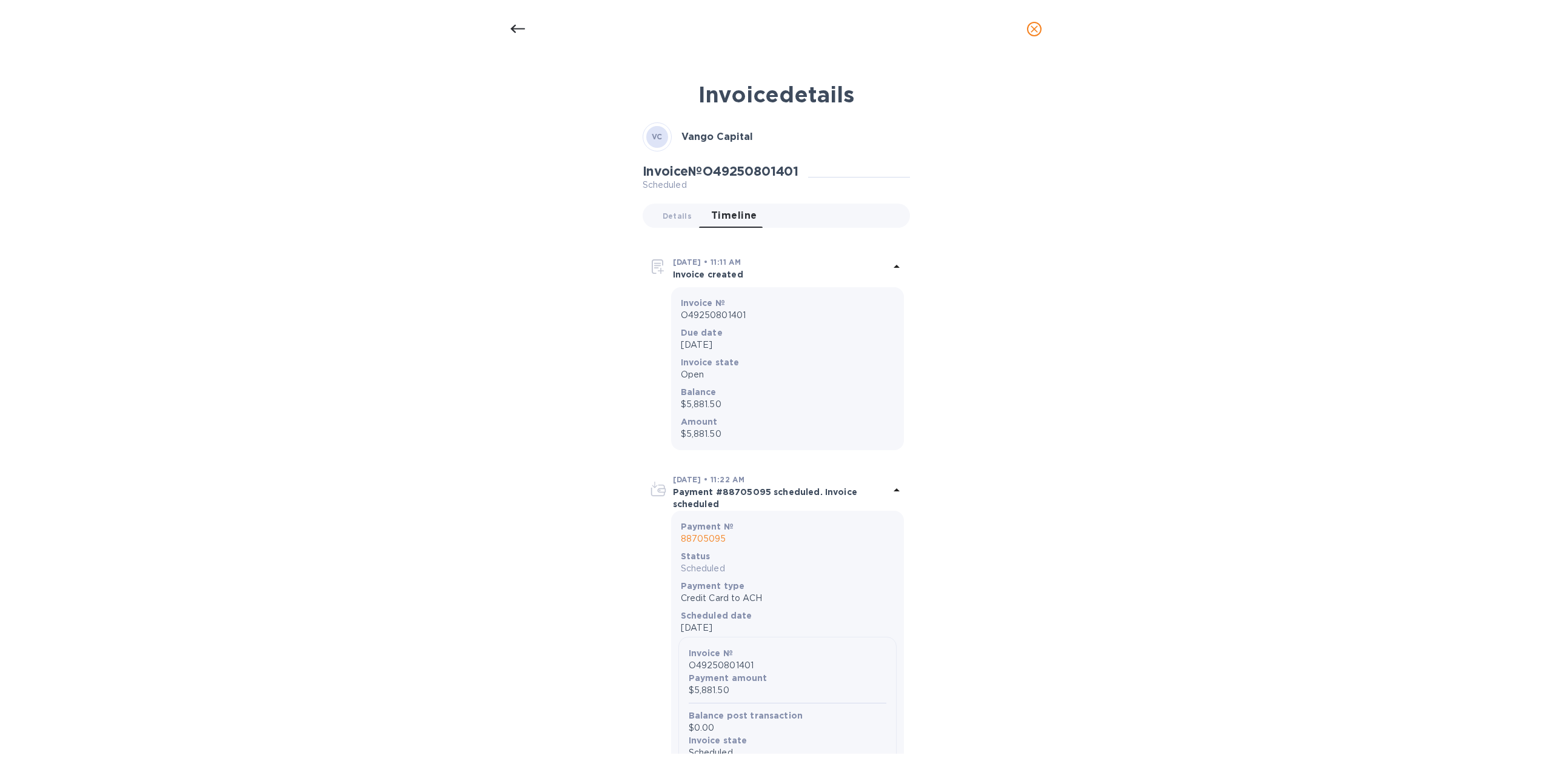
click at [1037, 34] on icon "close" at bounding box center [1034, 29] width 12 height 12
